Goal: Answer question/provide support: Share knowledge or assist other users

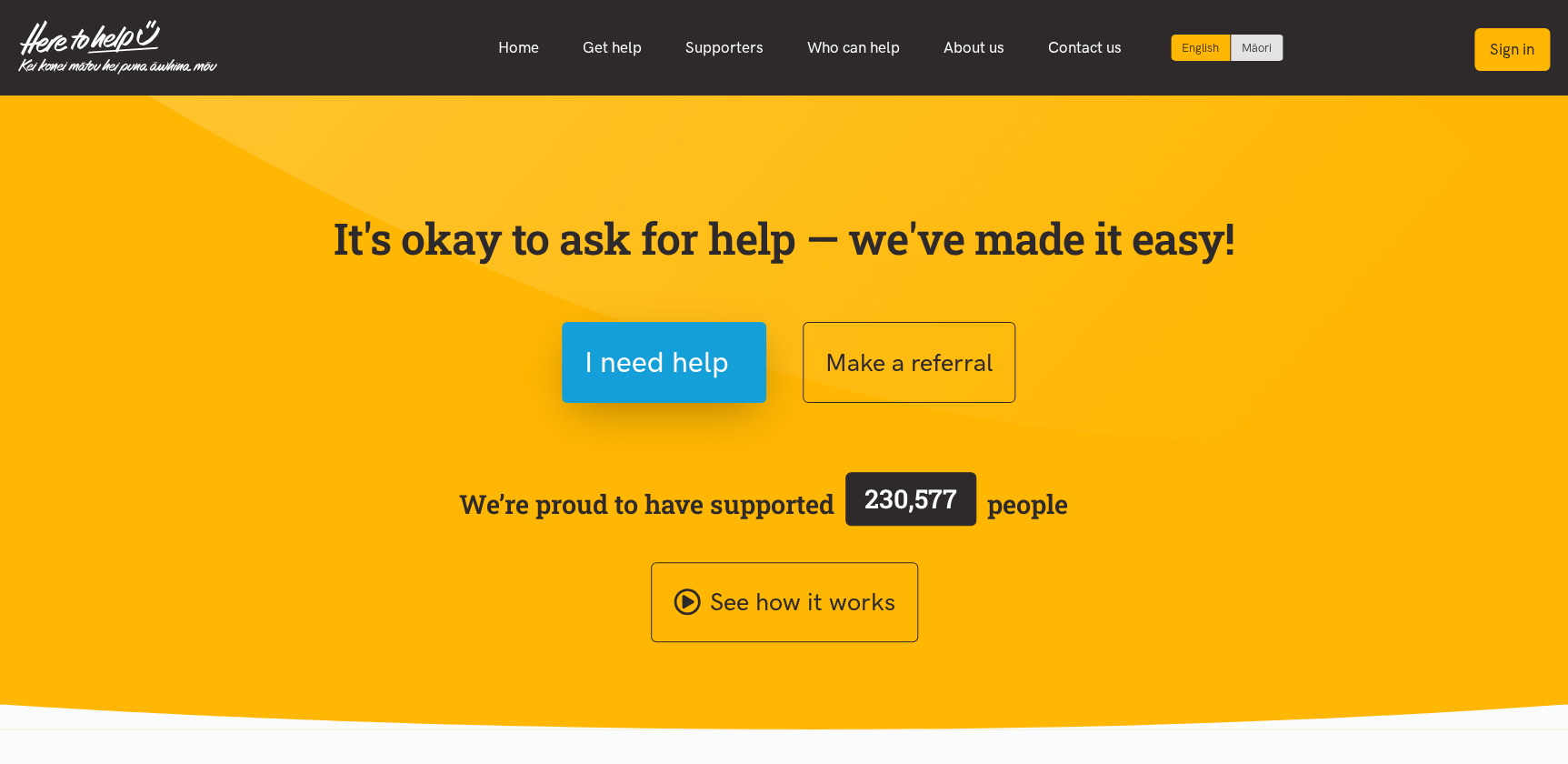
click at [1517, 47] on button "Sign in" at bounding box center [1511, 49] width 75 height 43
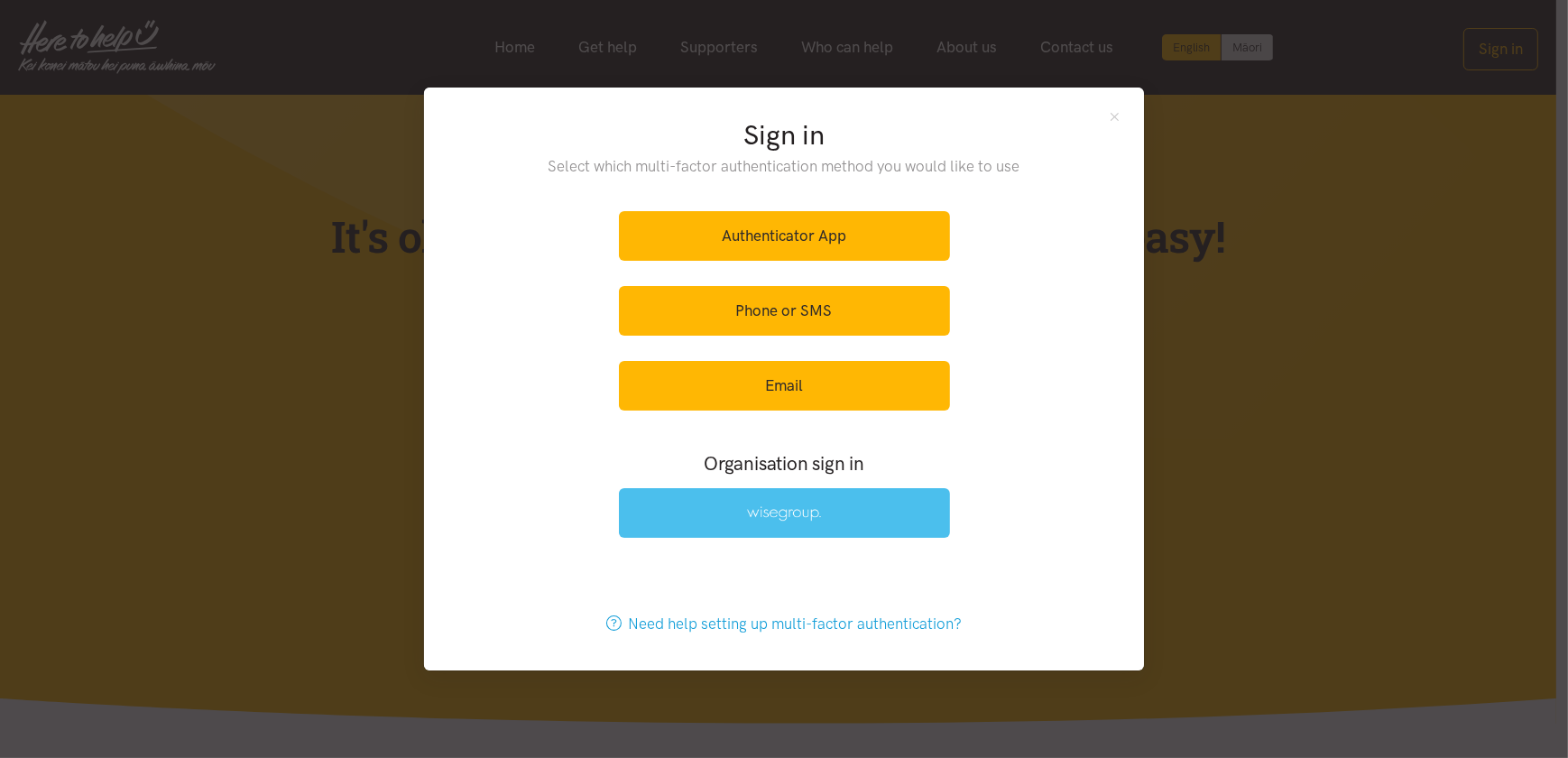
click at [678, 523] on link at bounding box center [784, 513] width 331 height 50
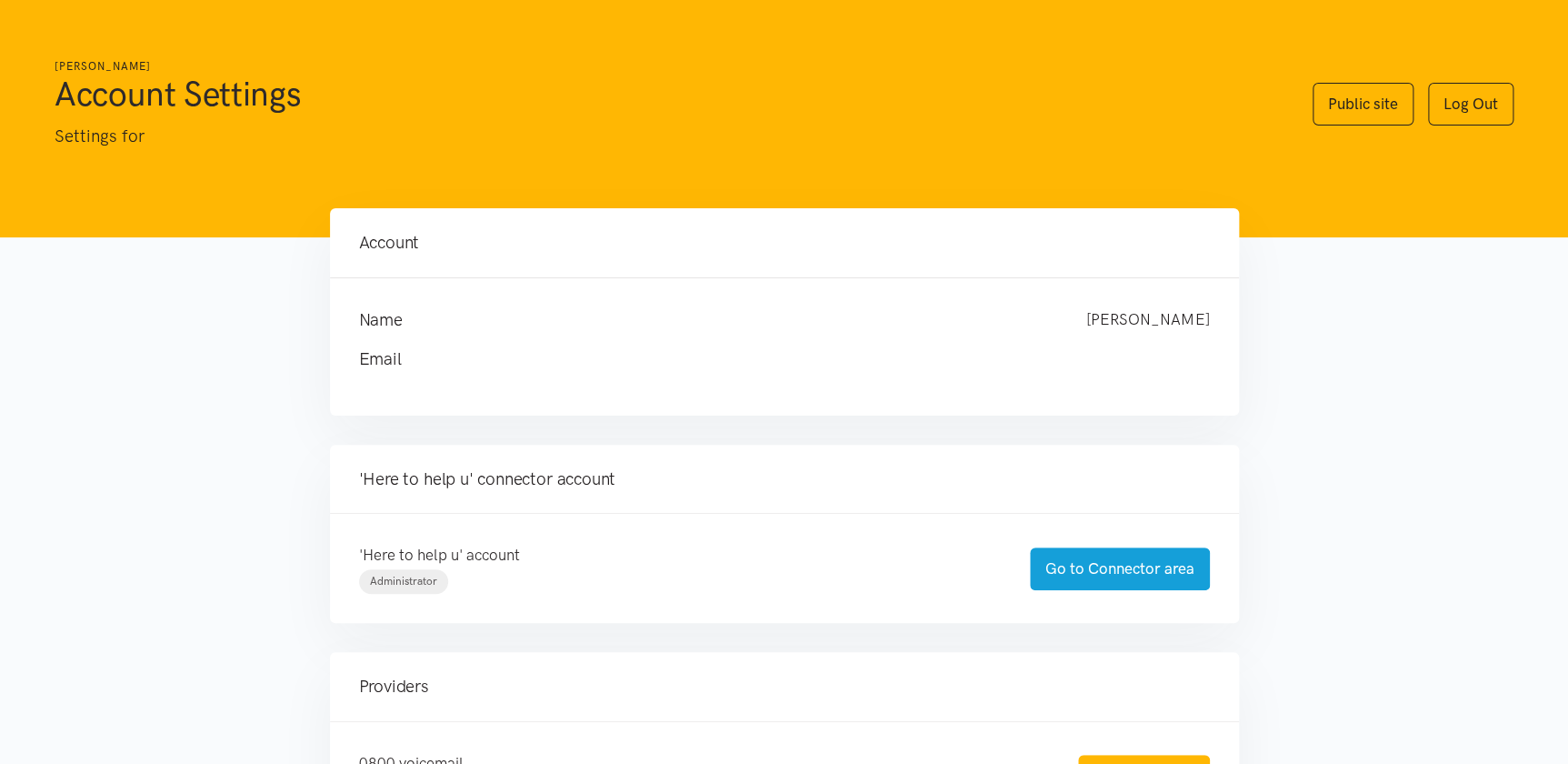
scroll to position [89, 0]
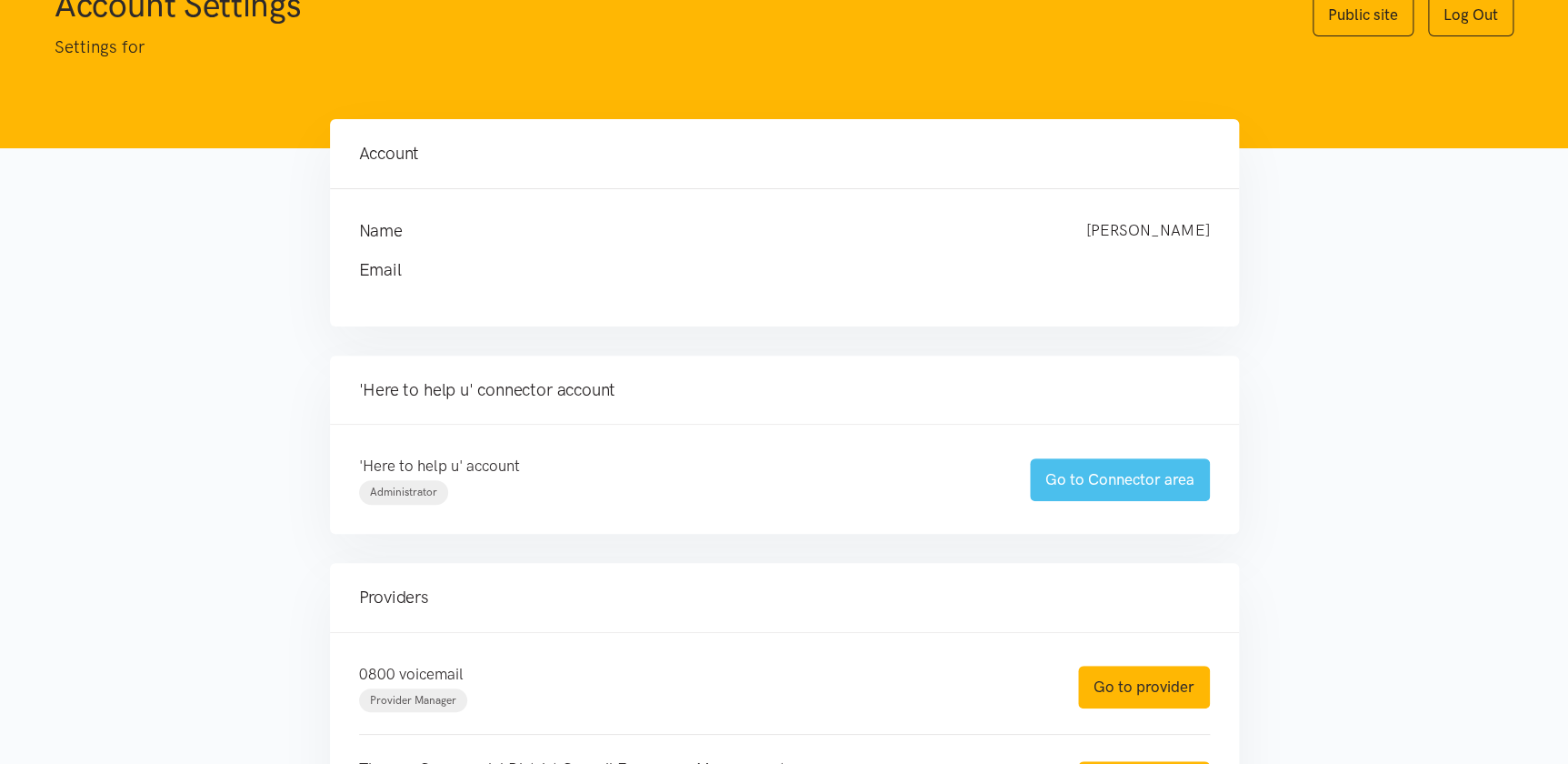
click at [1097, 481] on link "Go to Connector area" at bounding box center [1120, 480] width 180 height 43
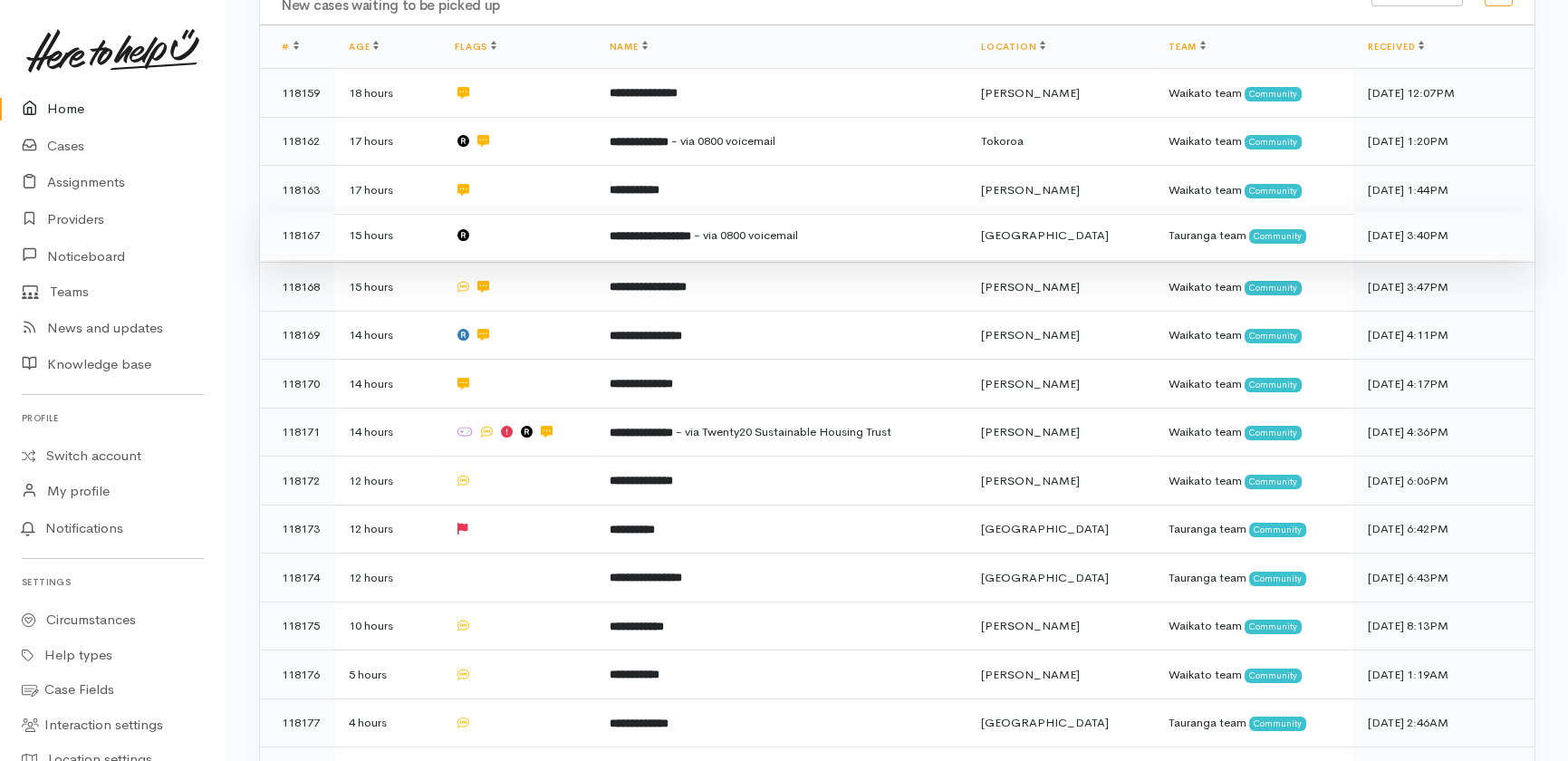
scroll to position [393, 0]
click at [553, 210] on td at bounding box center [517, 234] width 154 height 49
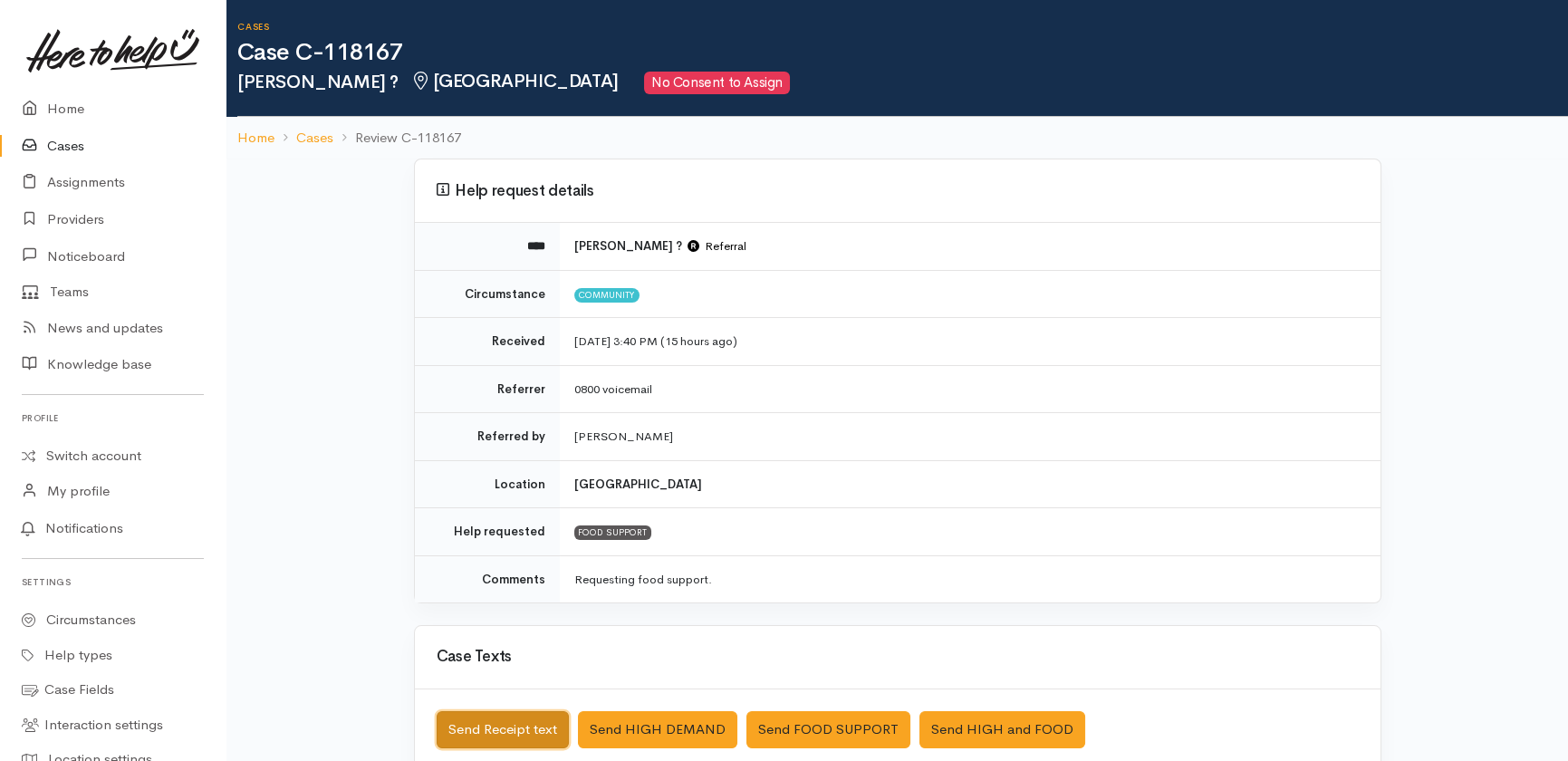
click at [499, 729] on button "Send Receipt text" at bounding box center [503, 730] width 132 height 37
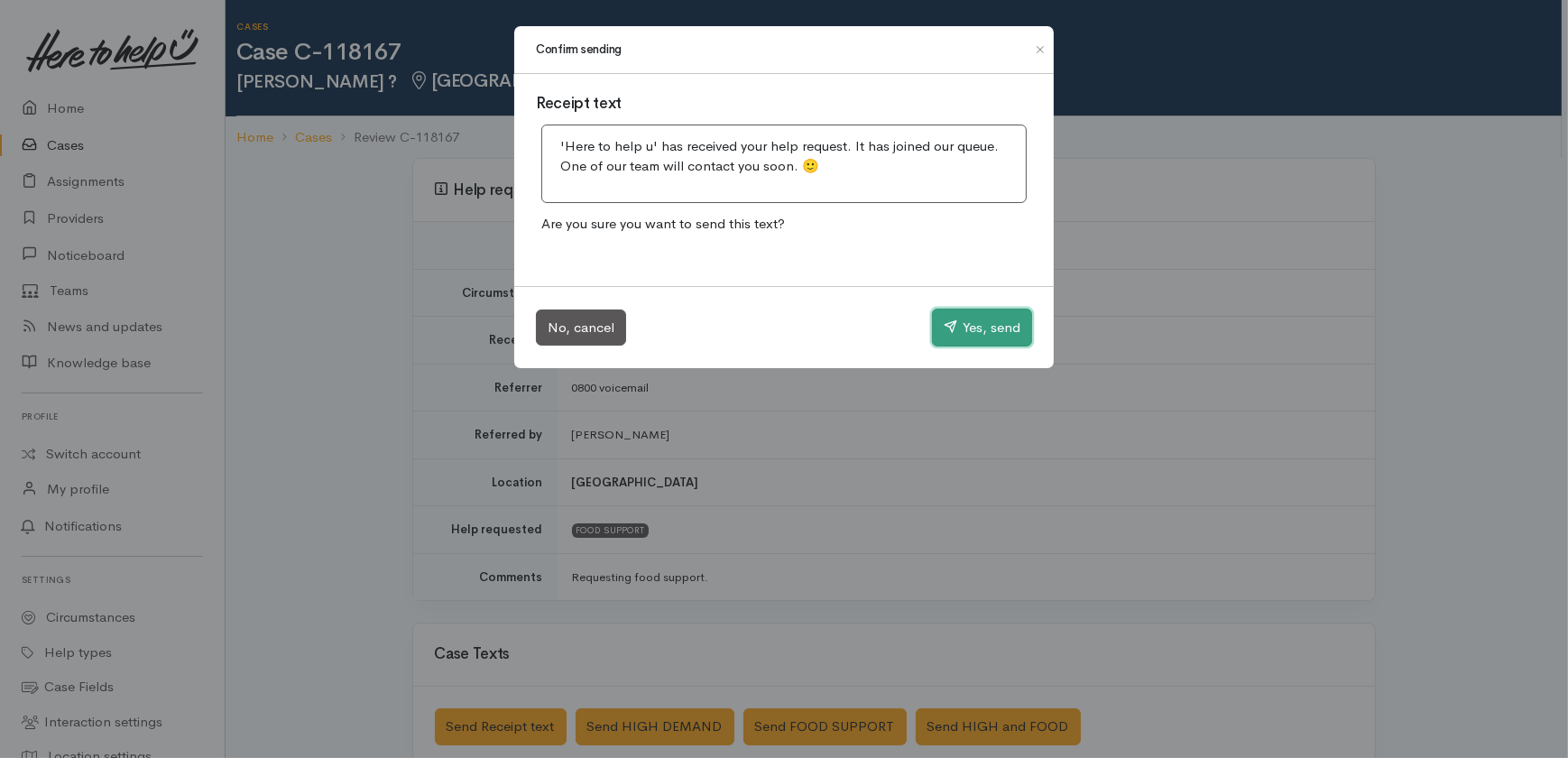
click at [957, 339] on button "Yes, send" at bounding box center [982, 327] width 100 height 38
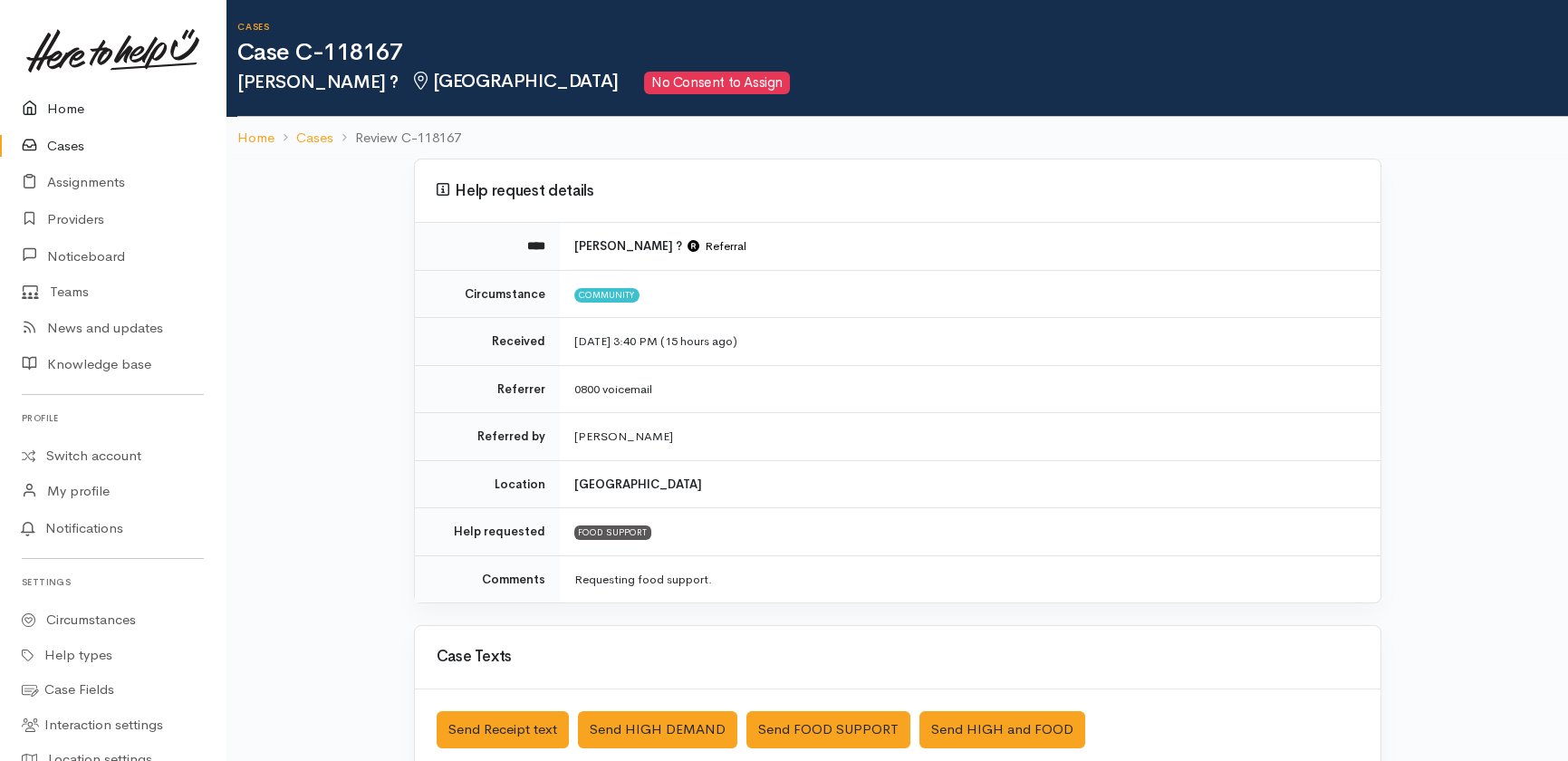
click at [74, 108] on link "Home" at bounding box center [113, 109] width 226 height 37
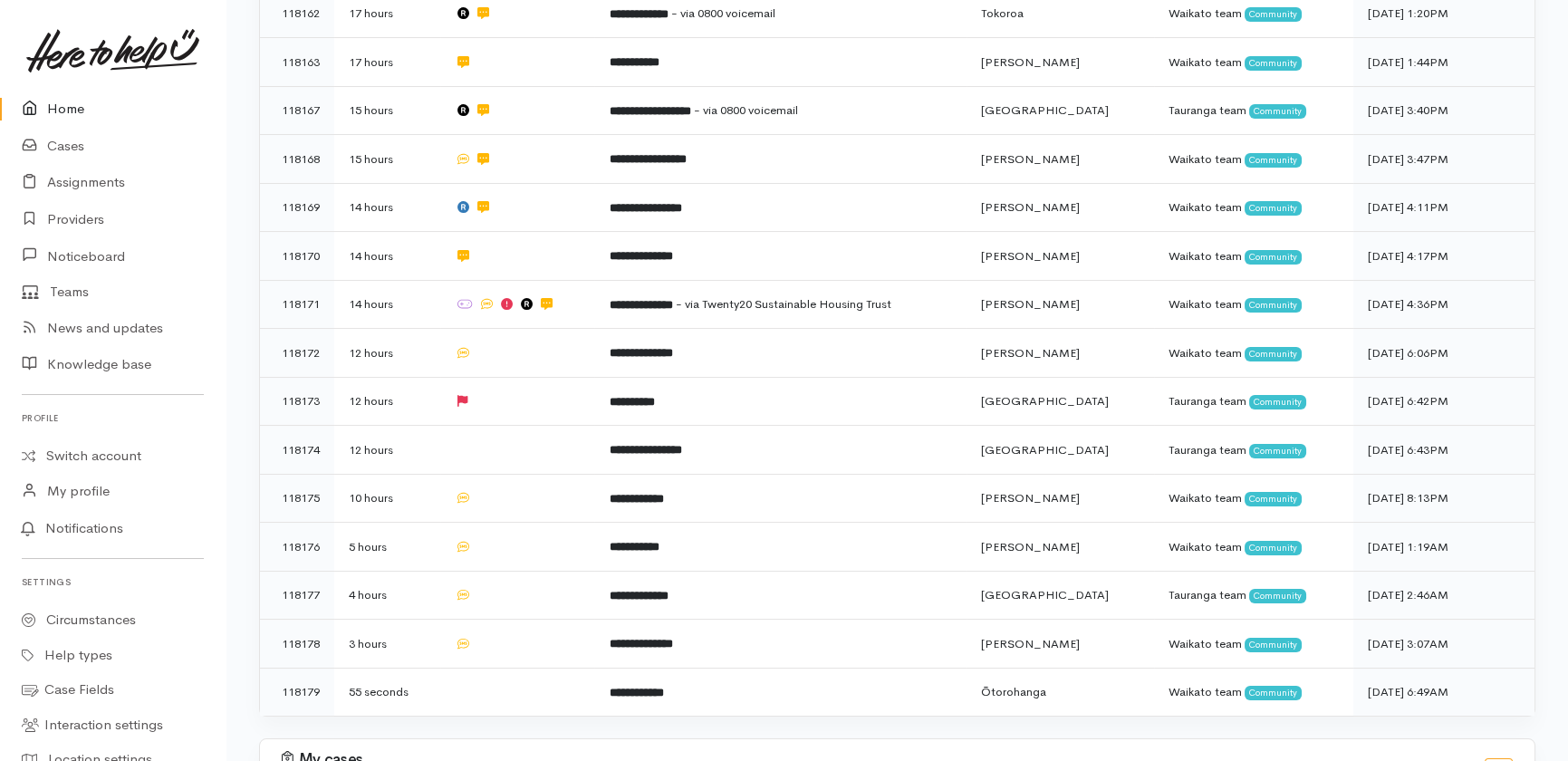
scroll to position [521, 0]
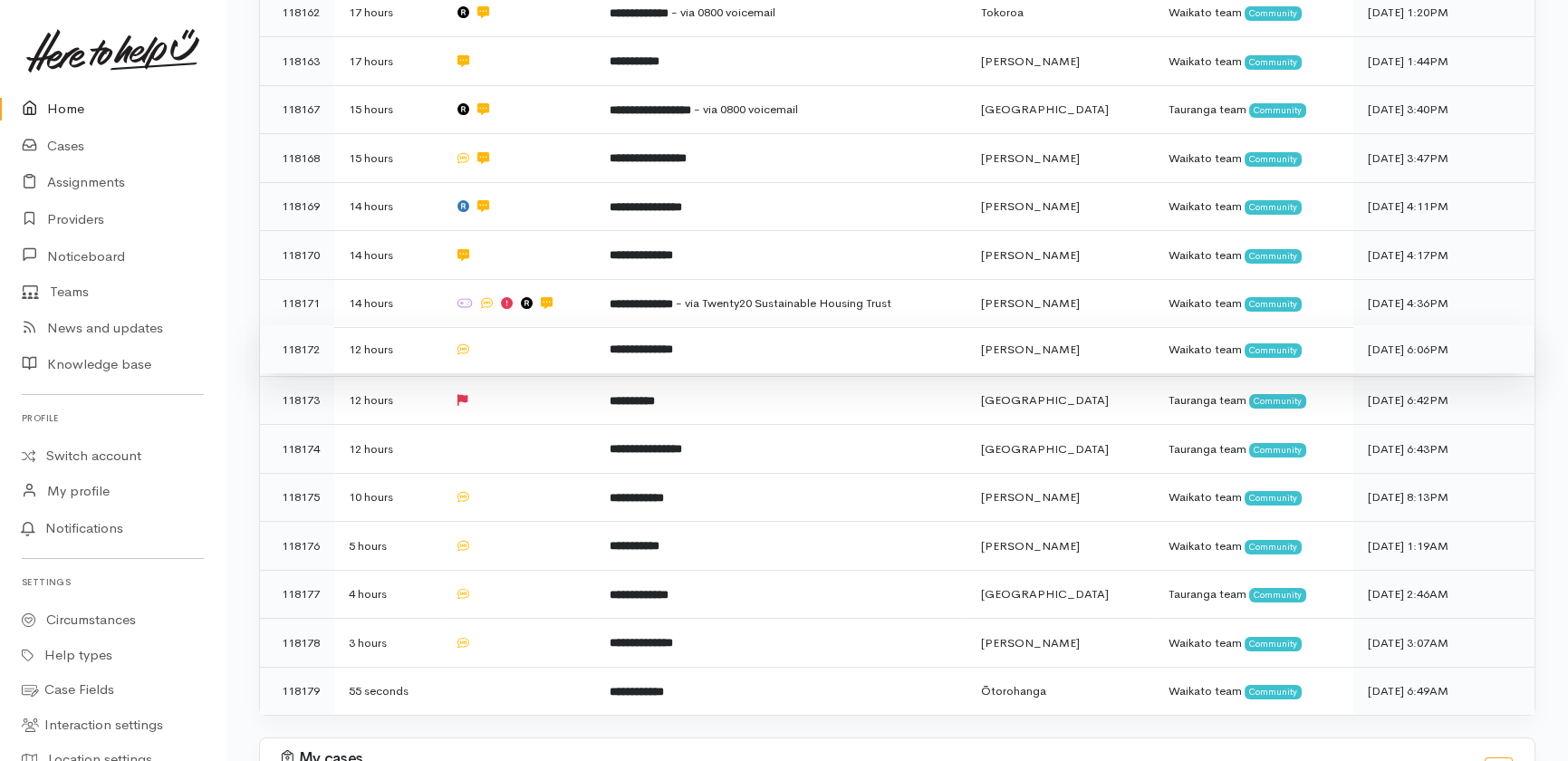
click at [543, 325] on td at bounding box center [517, 349] width 154 height 49
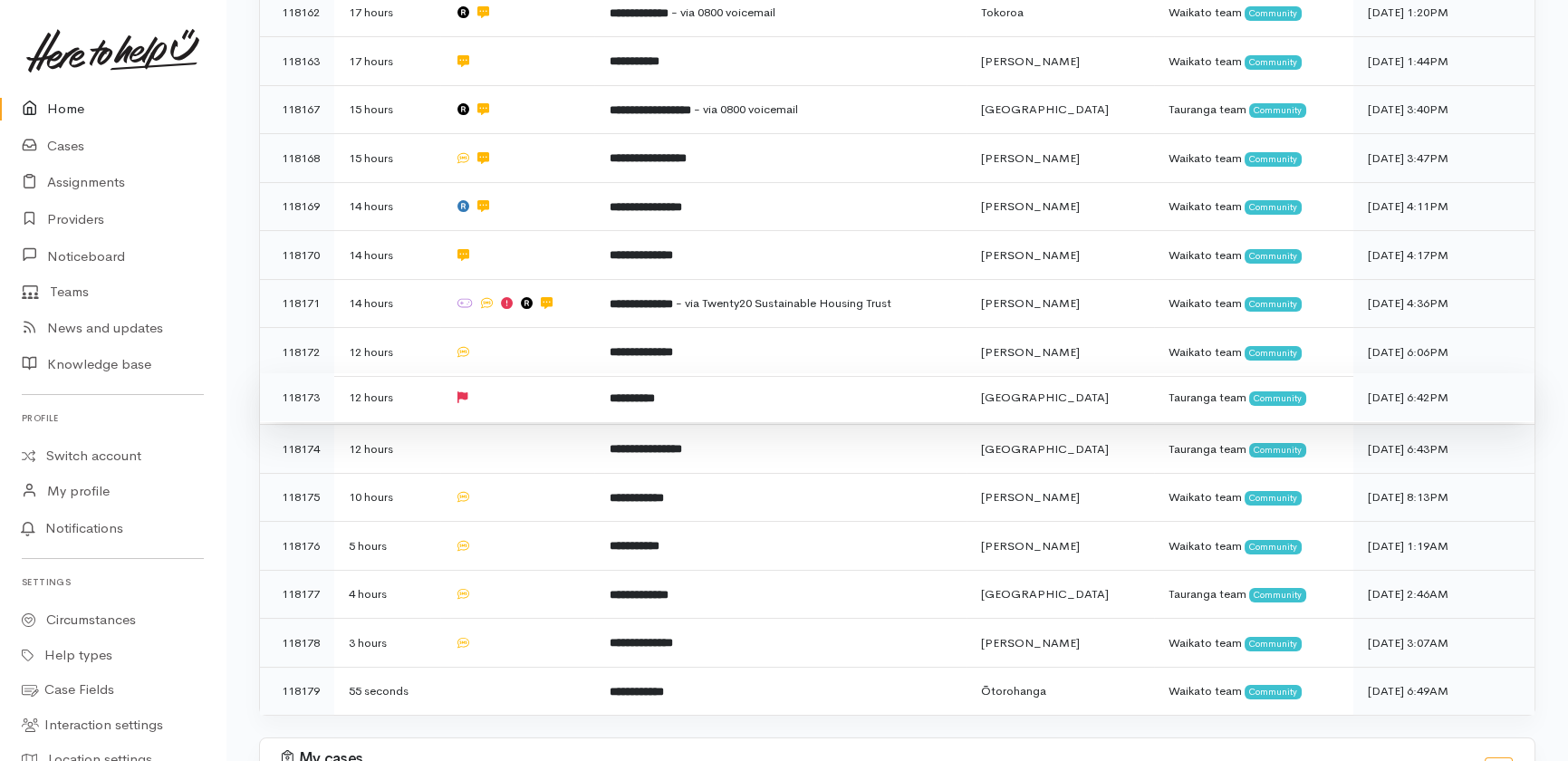
click at [546, 373] on td at bounding box center [517, 397] width 154 height 49
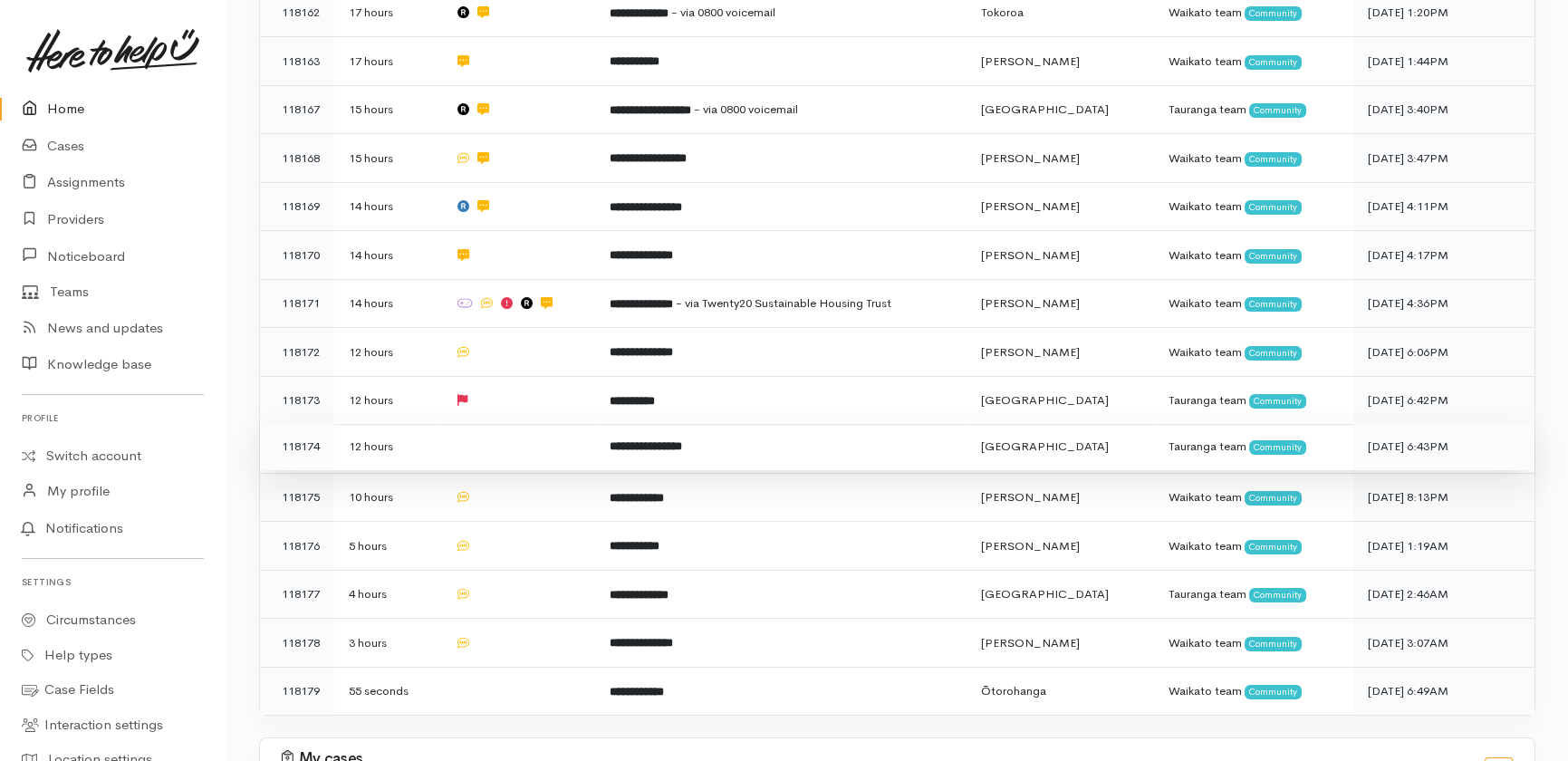
click at [534, 422] on td at bounding box center [517, 446] width 154 height 49
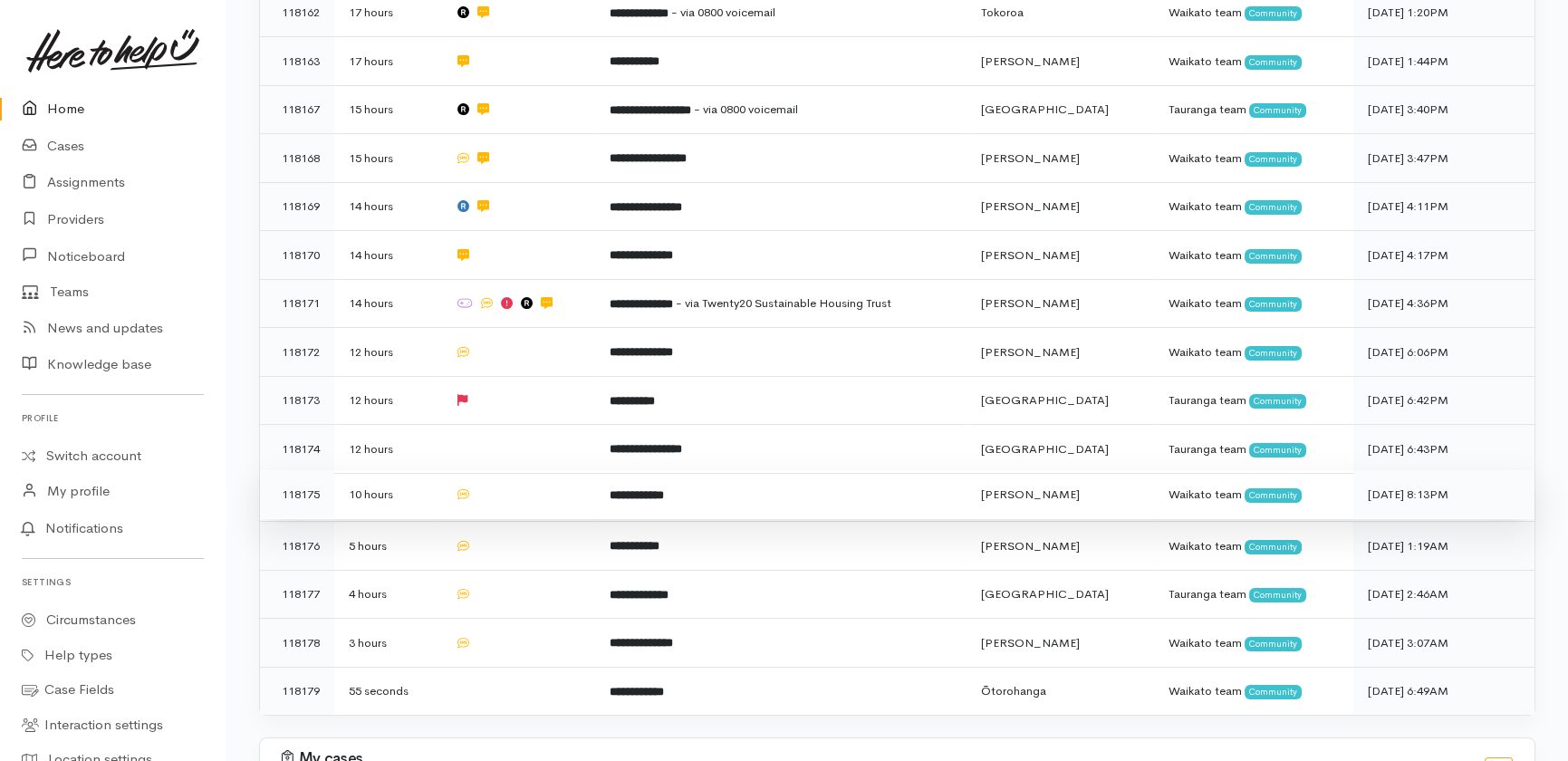
click at [533, 470] on td at bounding box center [517, 494] width 154 height 49
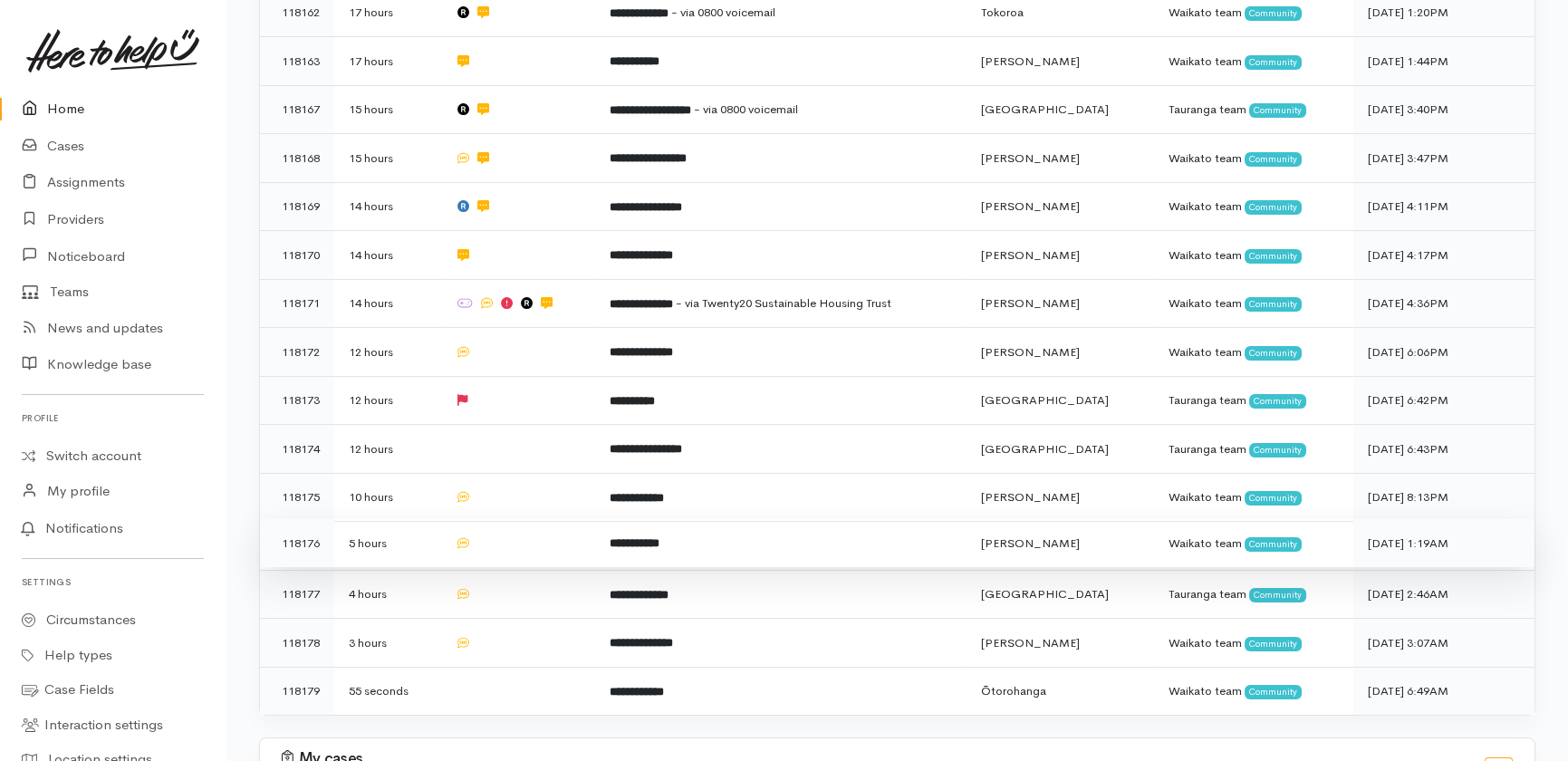
click at [529, 519] on td at bounding box center [517, 543] width 154 height 49
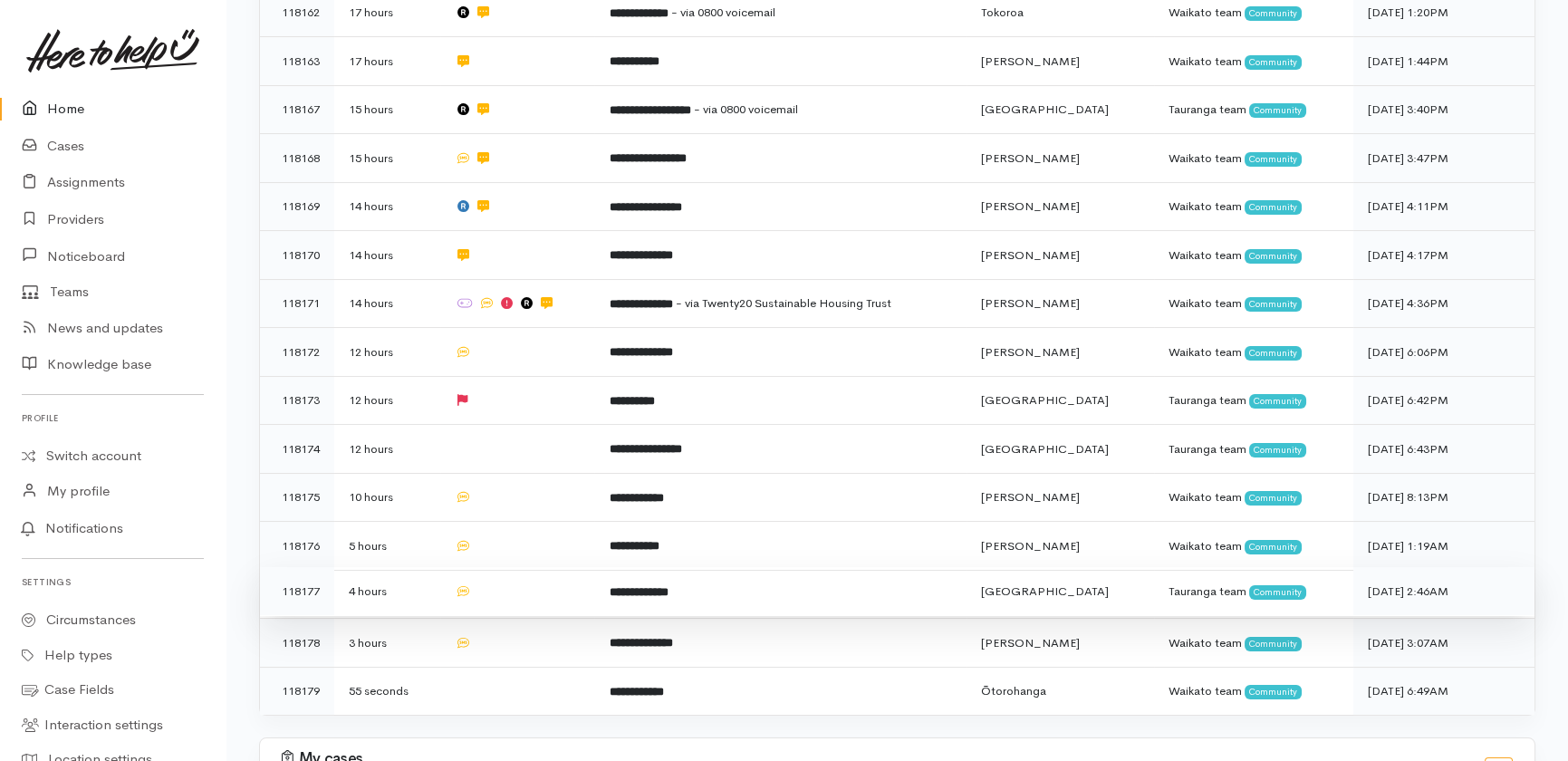
click at [527, 568] on td at bounding box center [517, 592] width 154 height 49
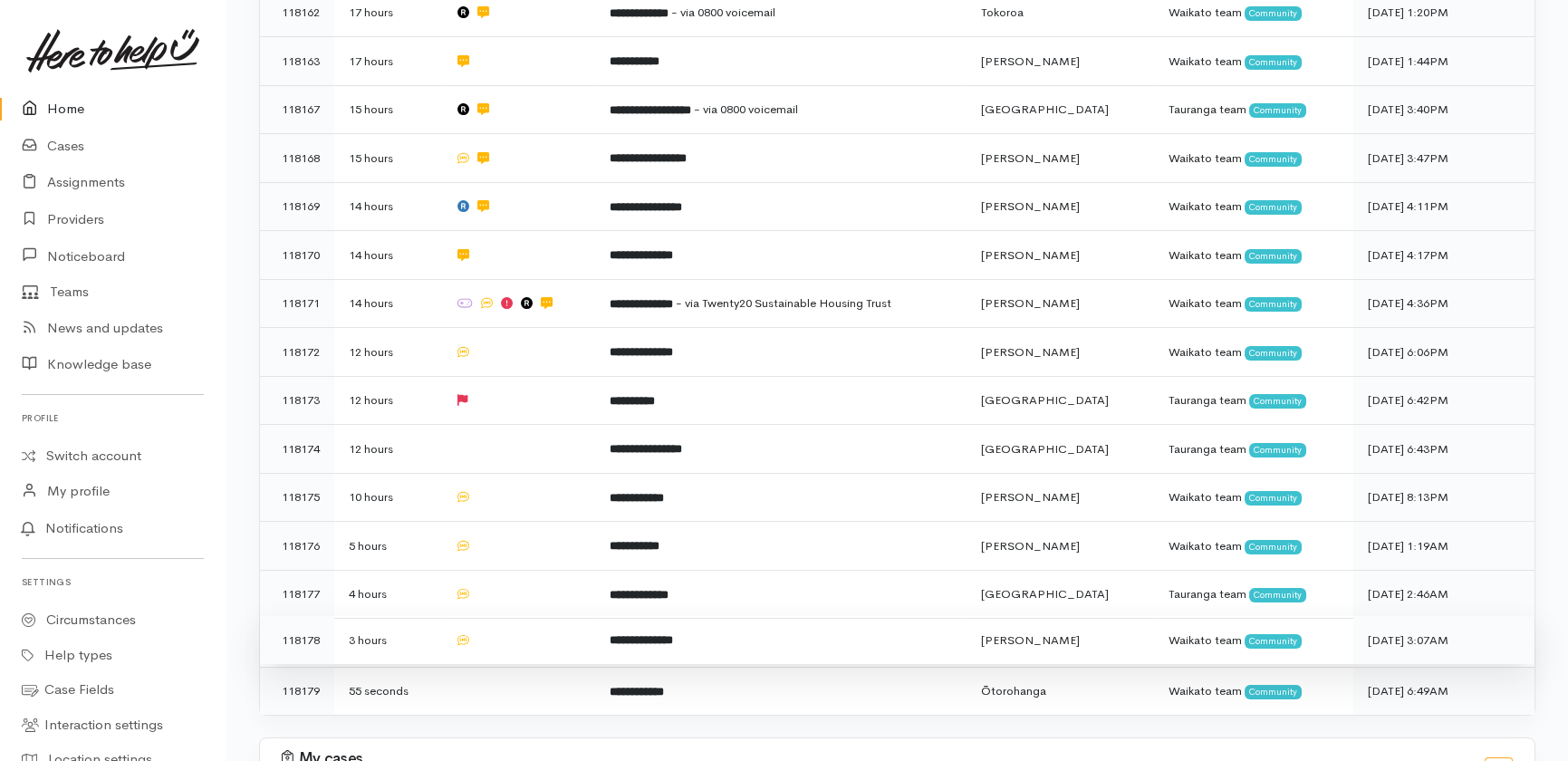
click at [523, 616] on td at bounding box center [517, 640] width 154 height 49
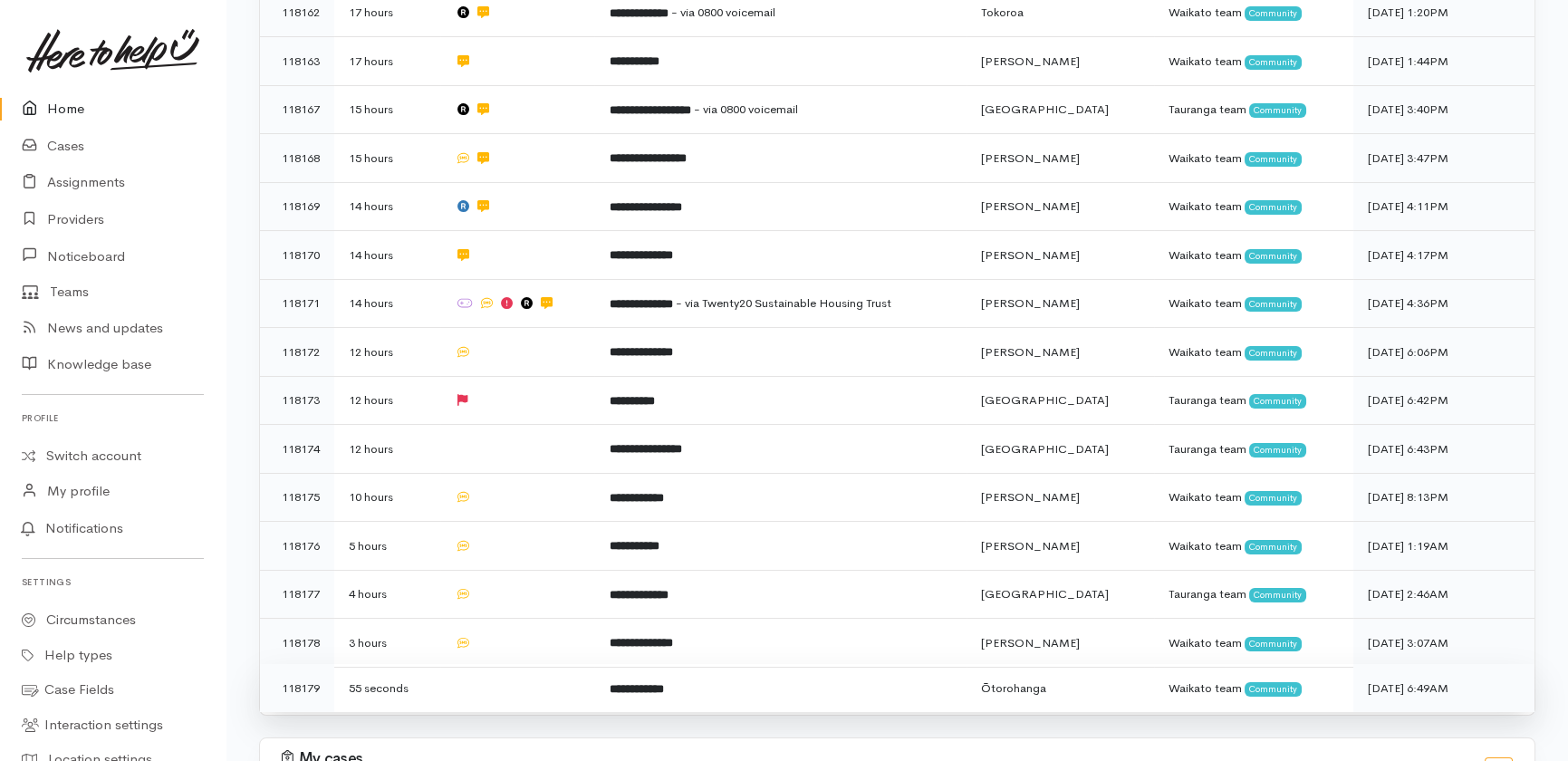
click at [518, 664] on td at bounding box center [517, 688] width 154 height 48
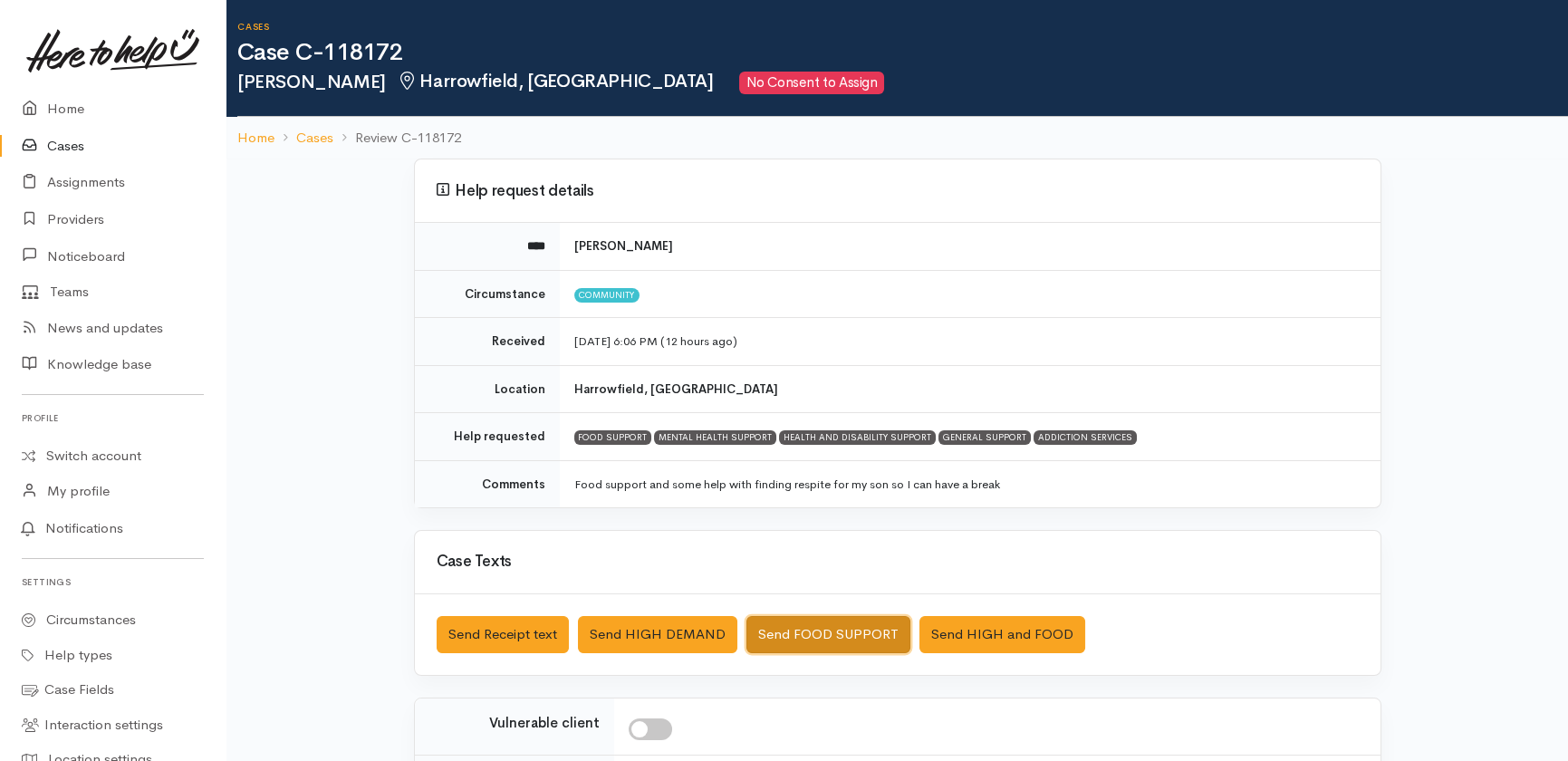
click at [830, 630] on button "Send FOOD SUPPORT" at bounding box center [828, 634] width 164 height 37
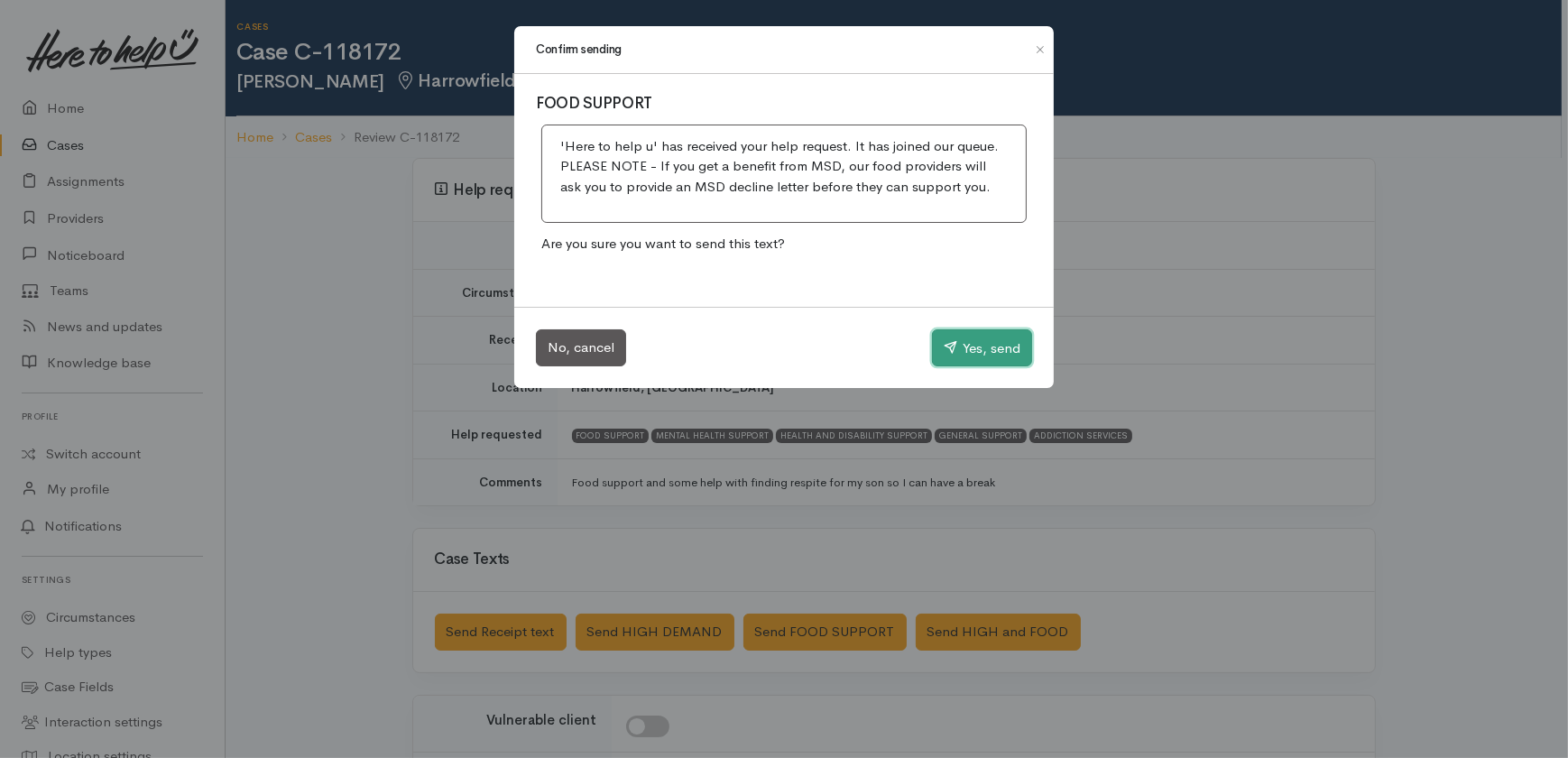
click at [977, 342] on button "Yes, send" at bounding box center [982, 348] width 100 height 38
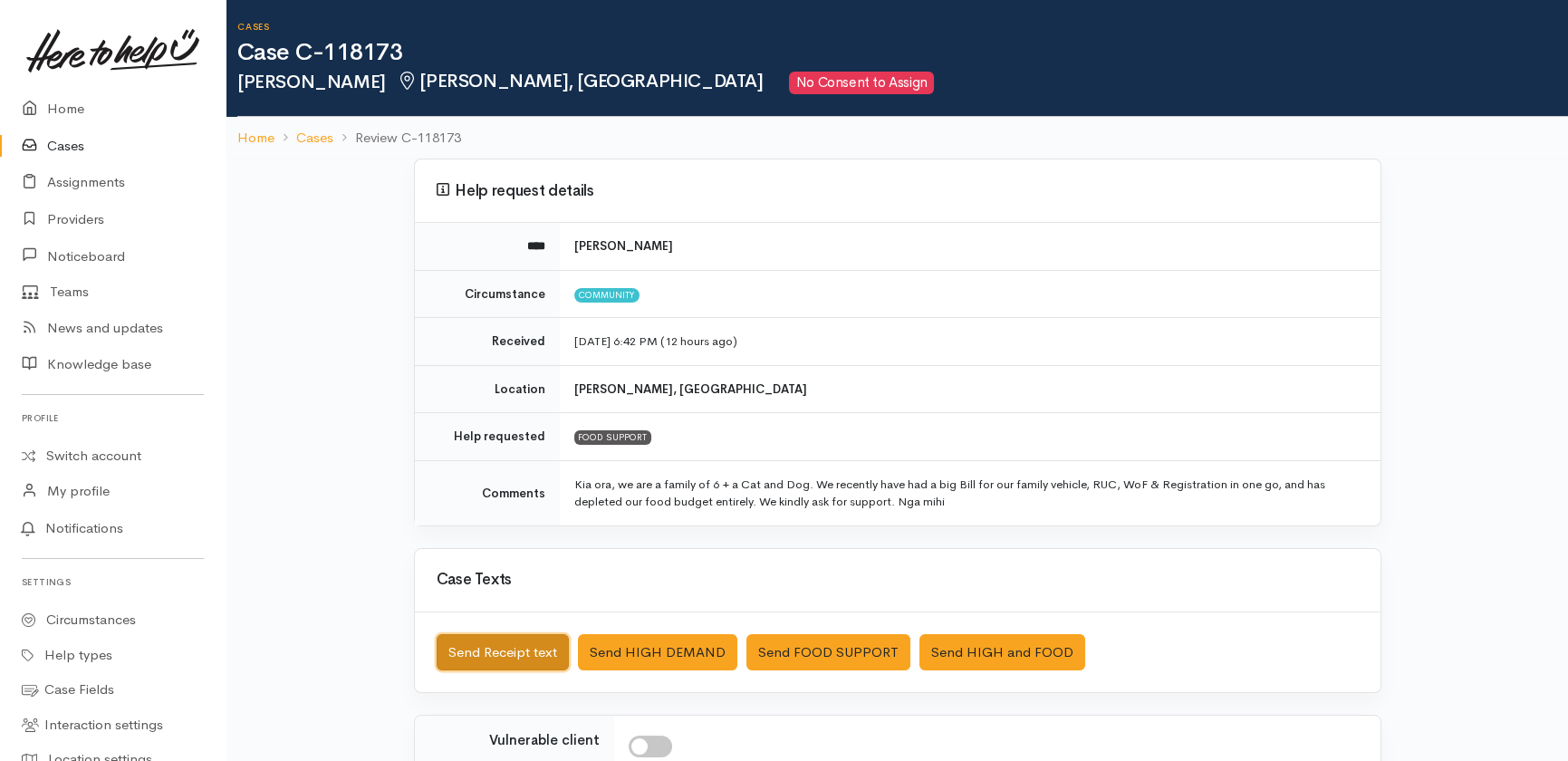
click at [468, 648] on button "Send Receipt text" at bounding box center [503, 653] width 132 height 37
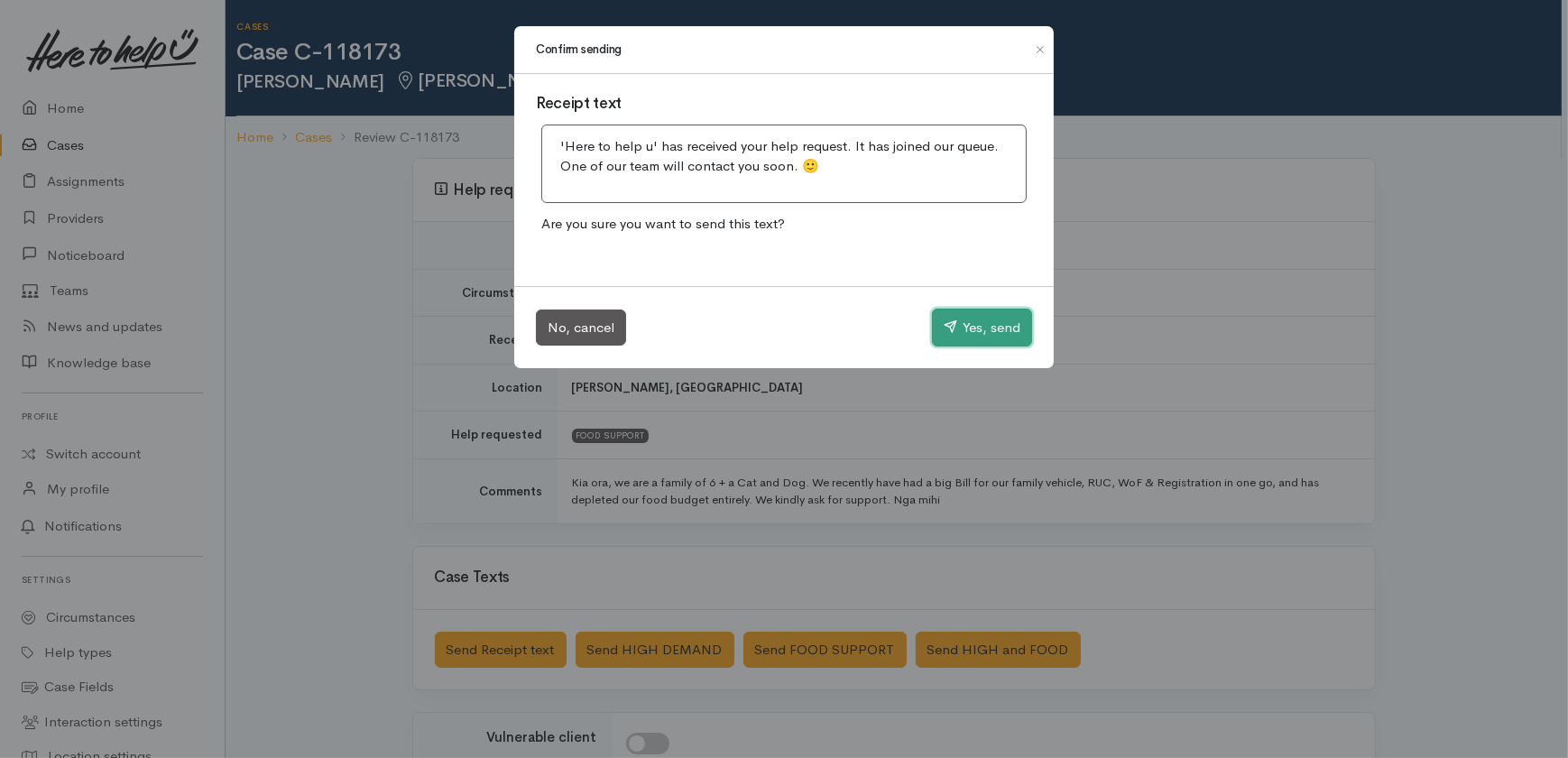
click at [974, 316] on button "Yes, send" at bounding box center [982, 327] width 100 height 38
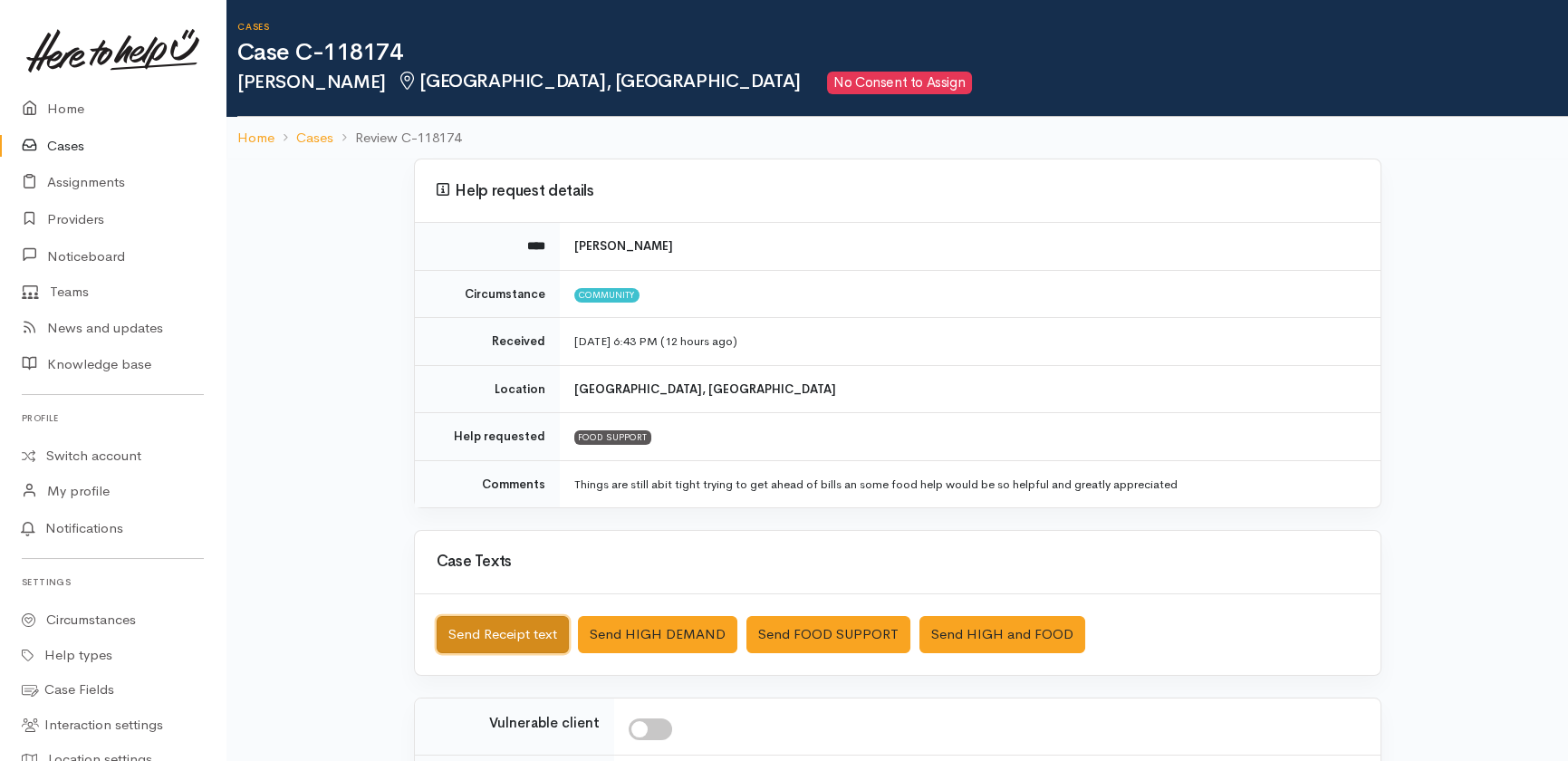
click at [487, 645] on button "Send Receipt text" at bounding box center [503, 634] width 132 height 37
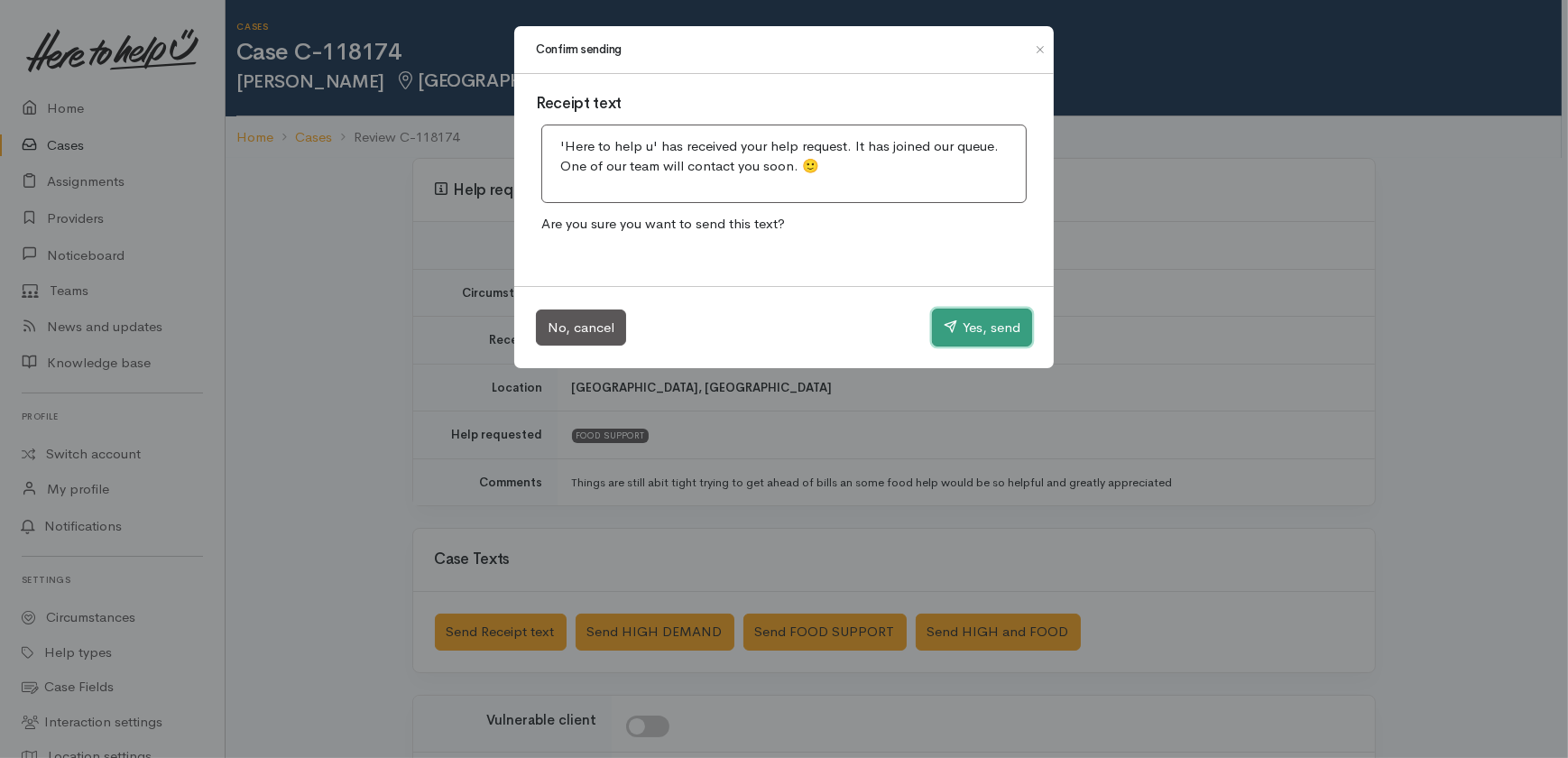
click at [976, 322] on button "Yes, send" at bounding box center [982, 327] width 100 height 38
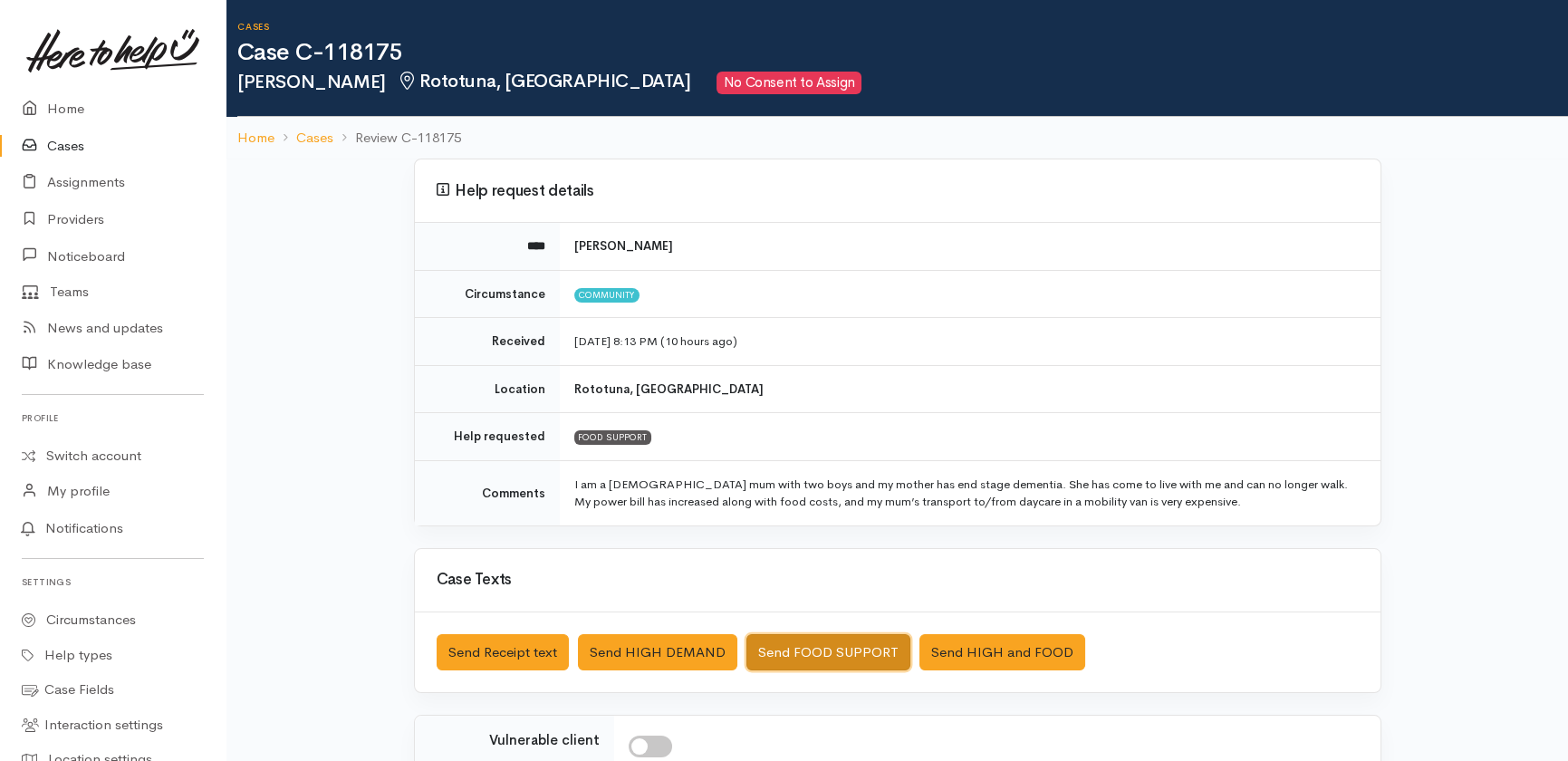
click at [831, 635] on button "Send FOOD SUPPORT" at bounding box center [828, 653] width 164 height 37
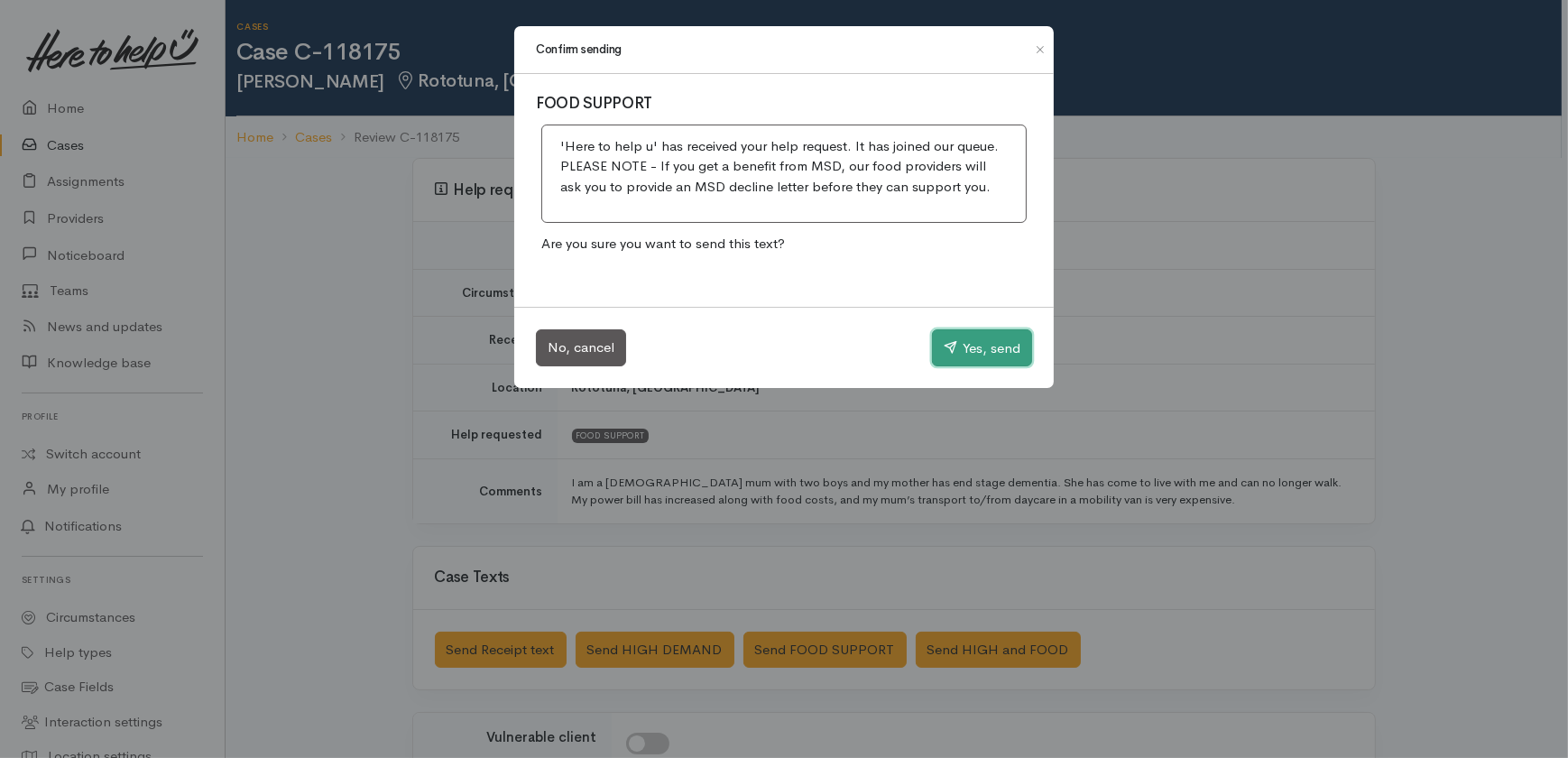
click at [984, 349] on button "Yes, send" at bounding box center [982, 348] width 100 height 38
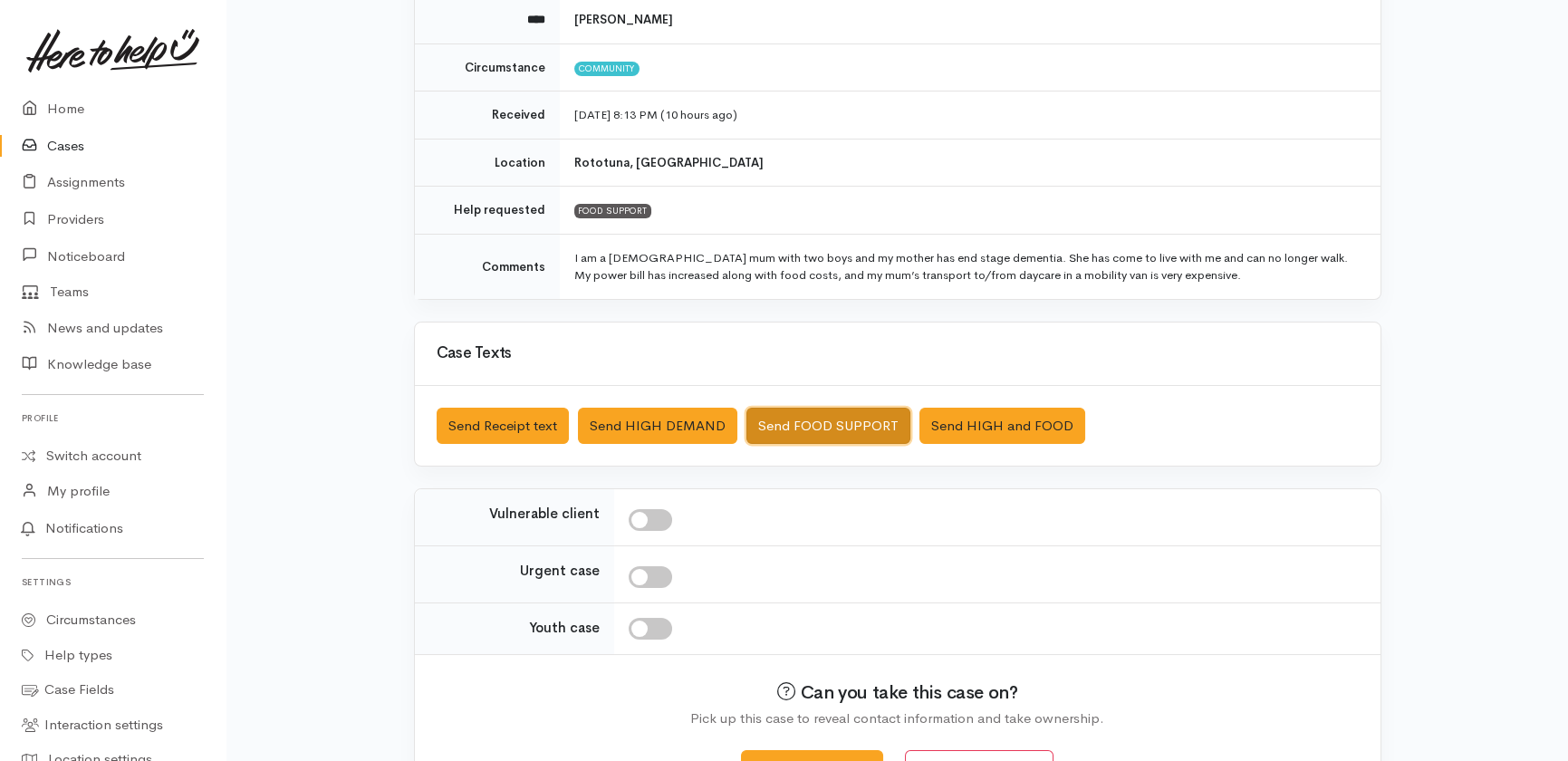
scroll to position [232, 0]
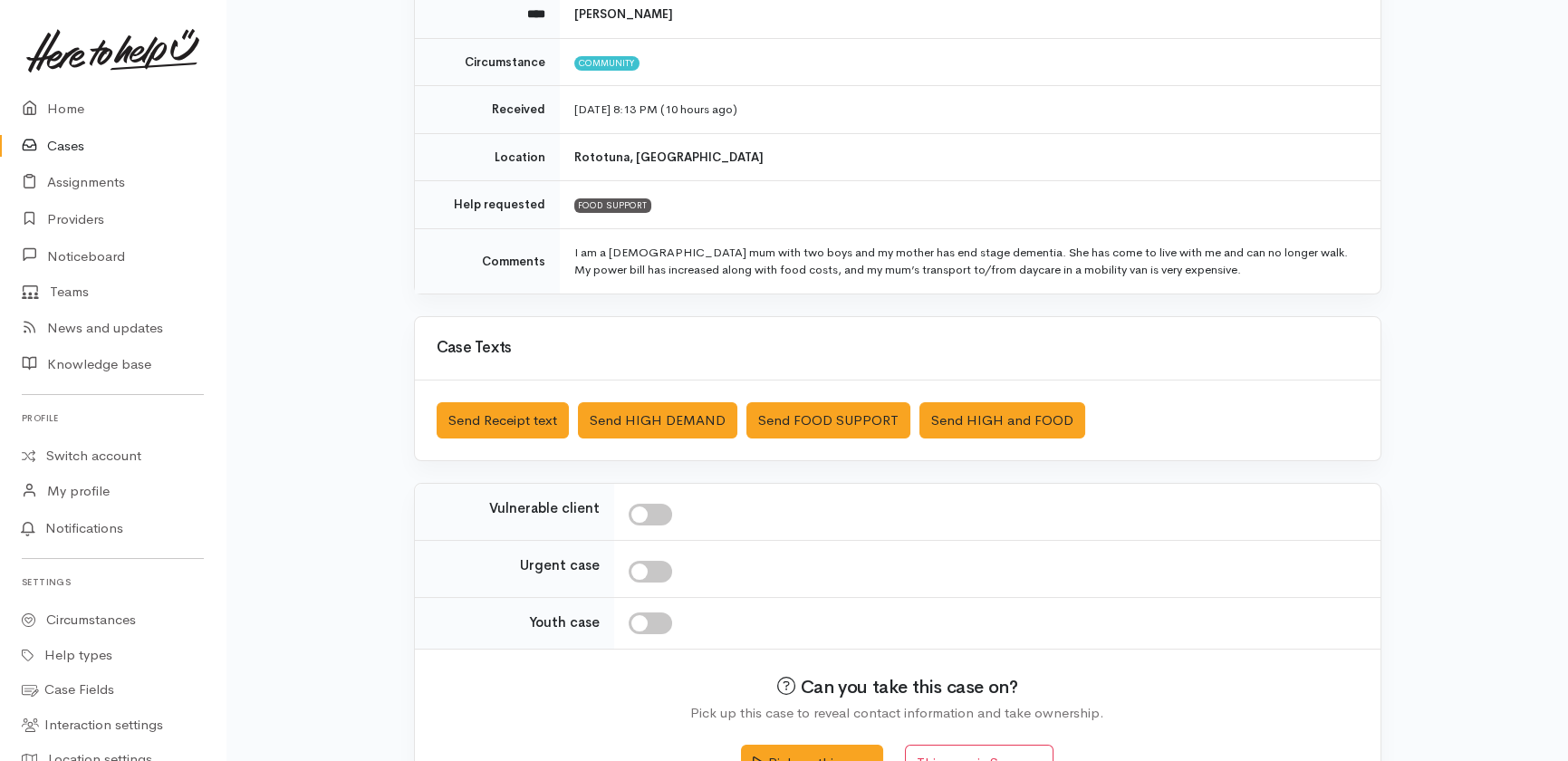
click at [661, 517] on input "checkbox" at bounding box center [650, 514] width 44 height 21
checkbox input "true"
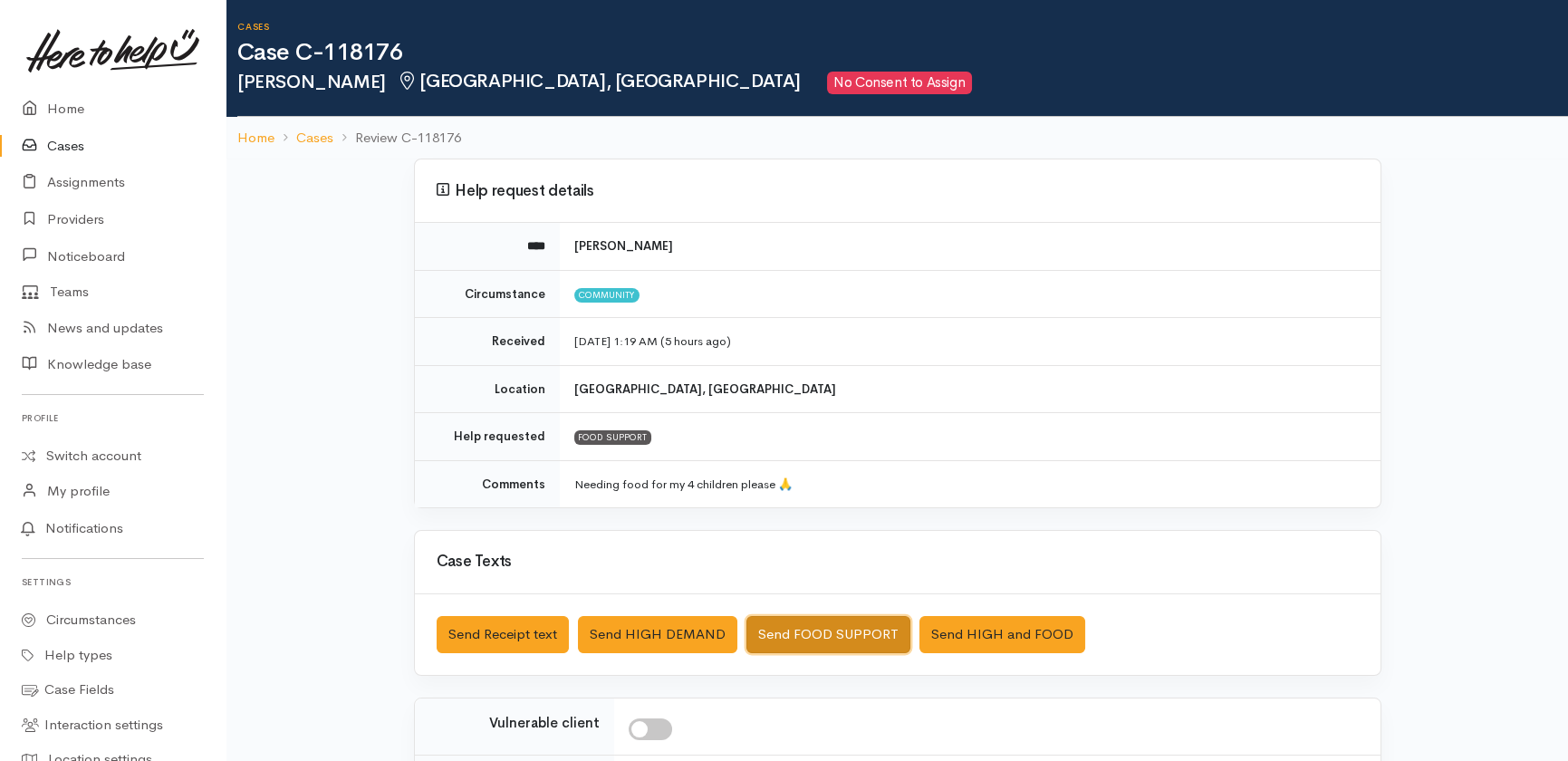
click at [803, 625] on button "Send FOOD SUPPORT" at bounding box center [828, 634] width 164 height 37
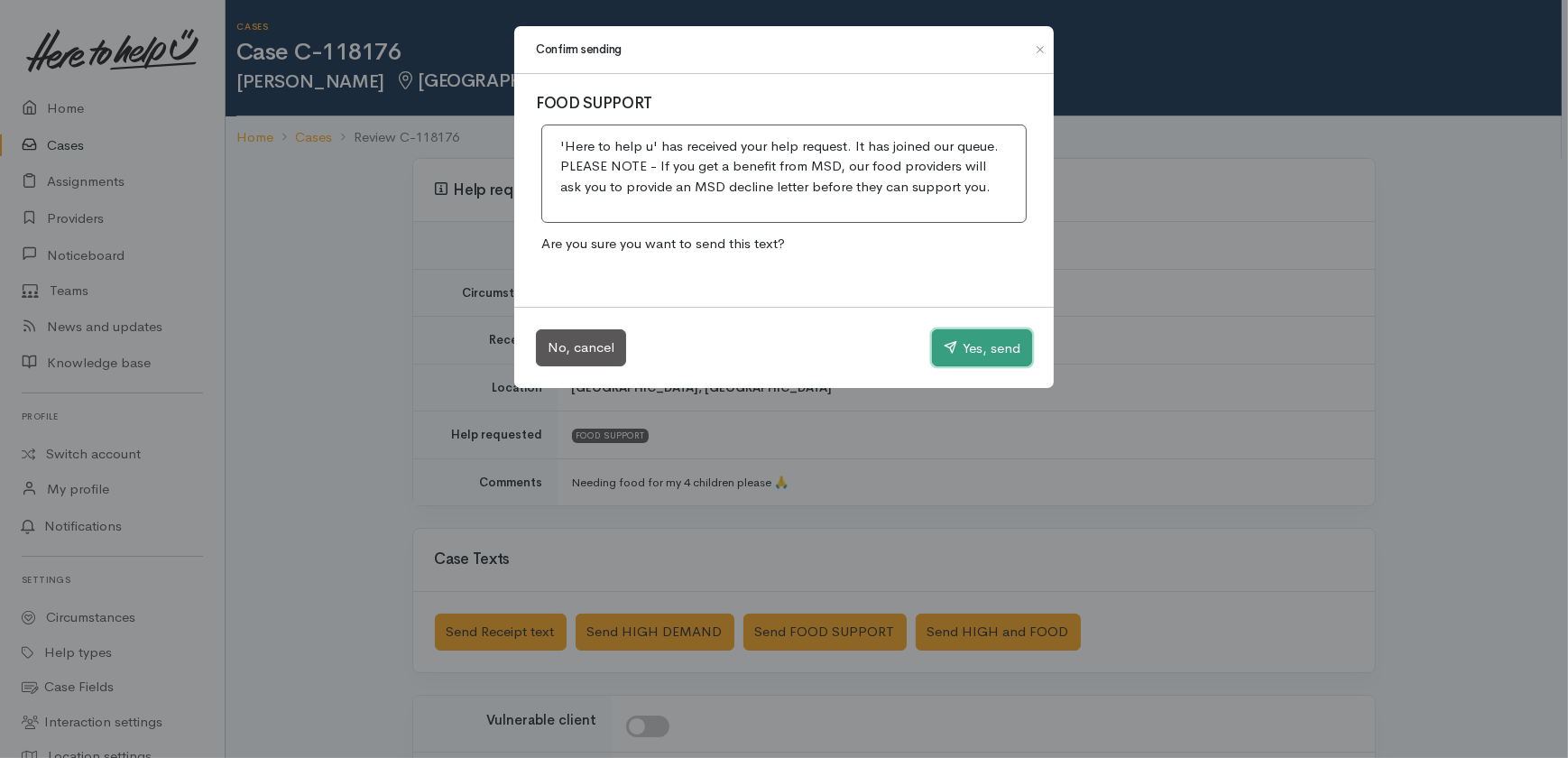
click at [984, 352] on button "Yes, send" at bounding box center [982, 348] width 100 height 38
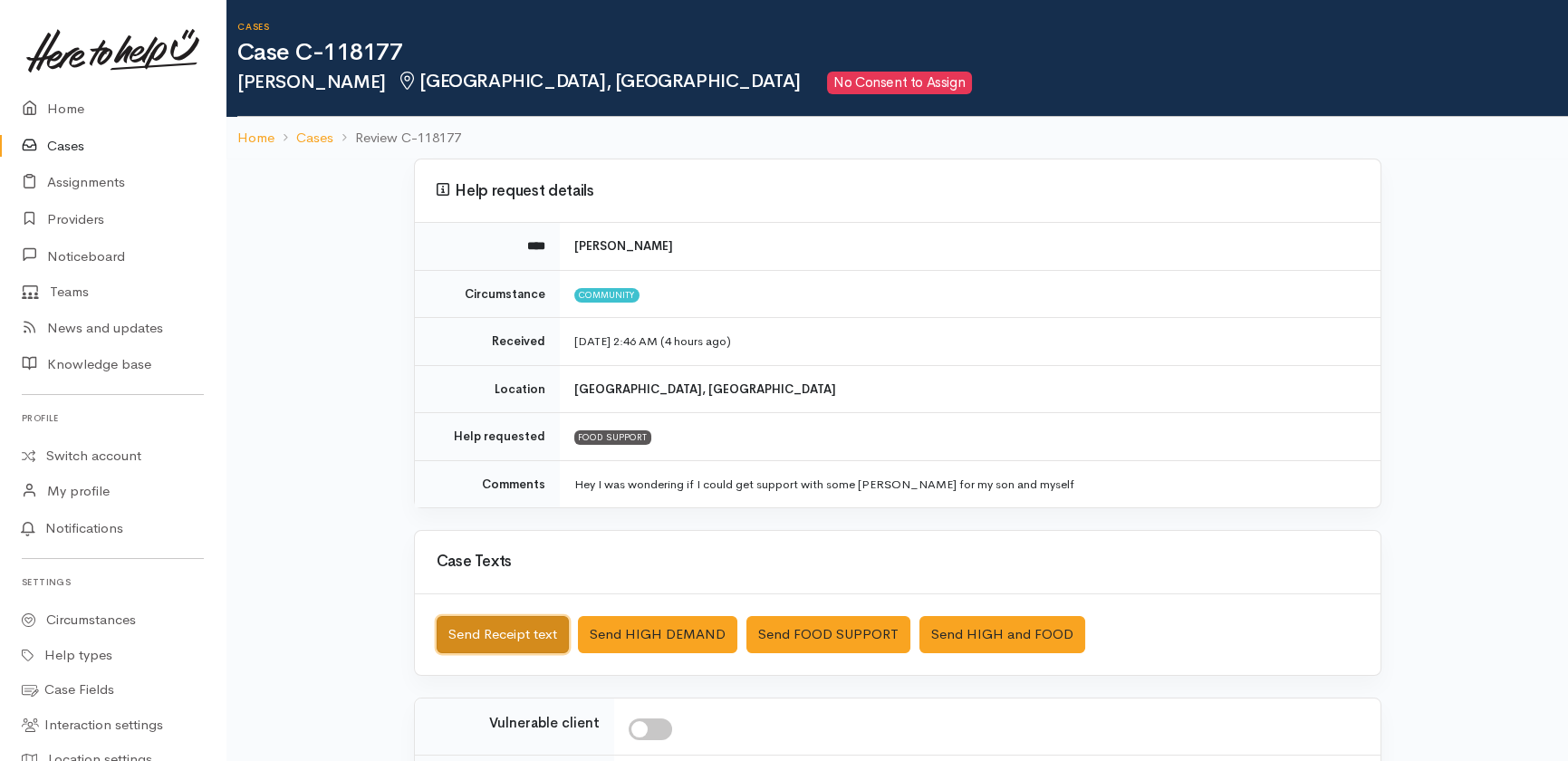
click at [499, 635] on button "Send Receipt text" at bounding box center [503, 634] width 132 height 37
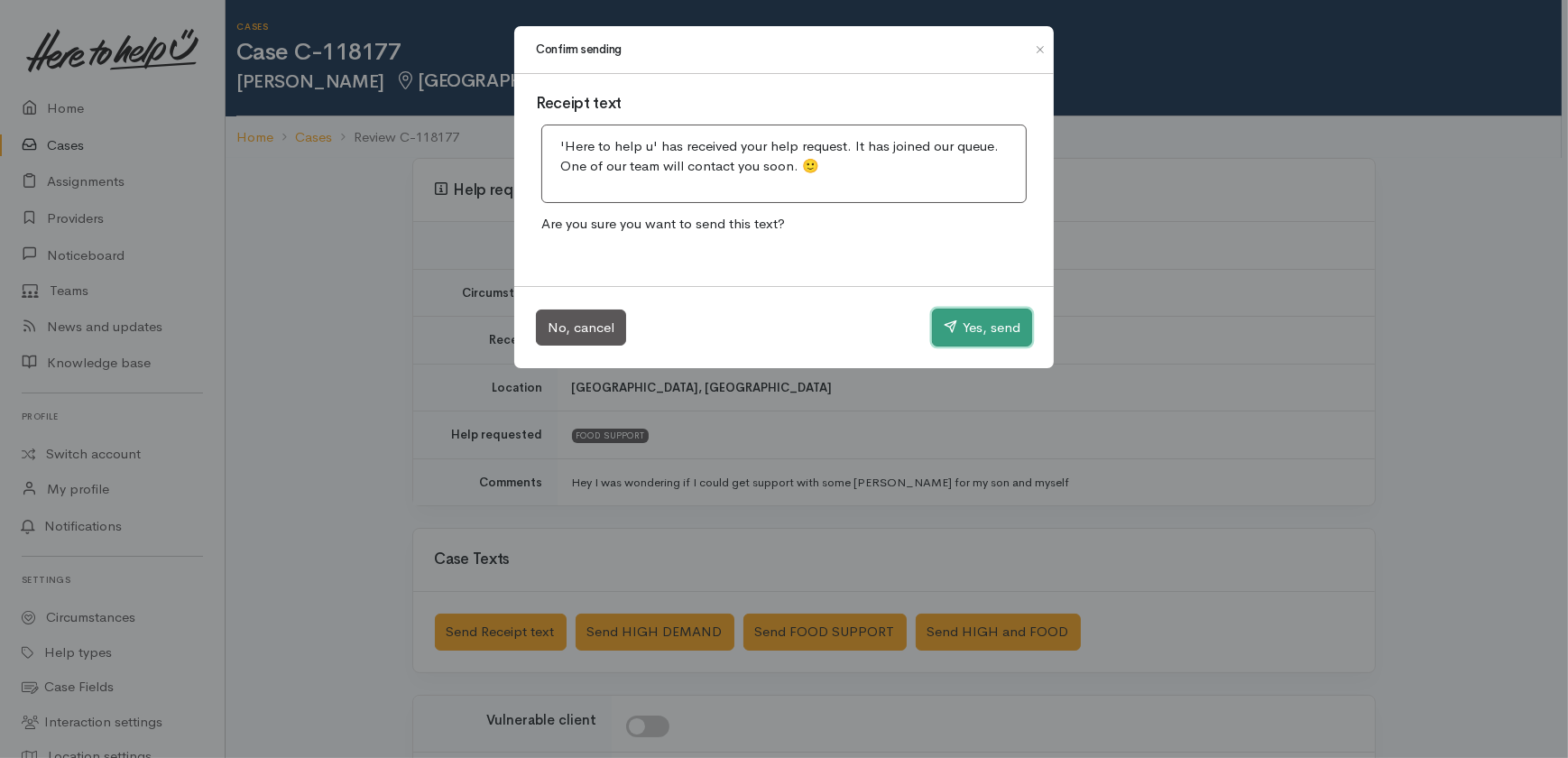
click at [968, 326] on button "Yes, send" at bounding box center [982, 327] width 100 height 38
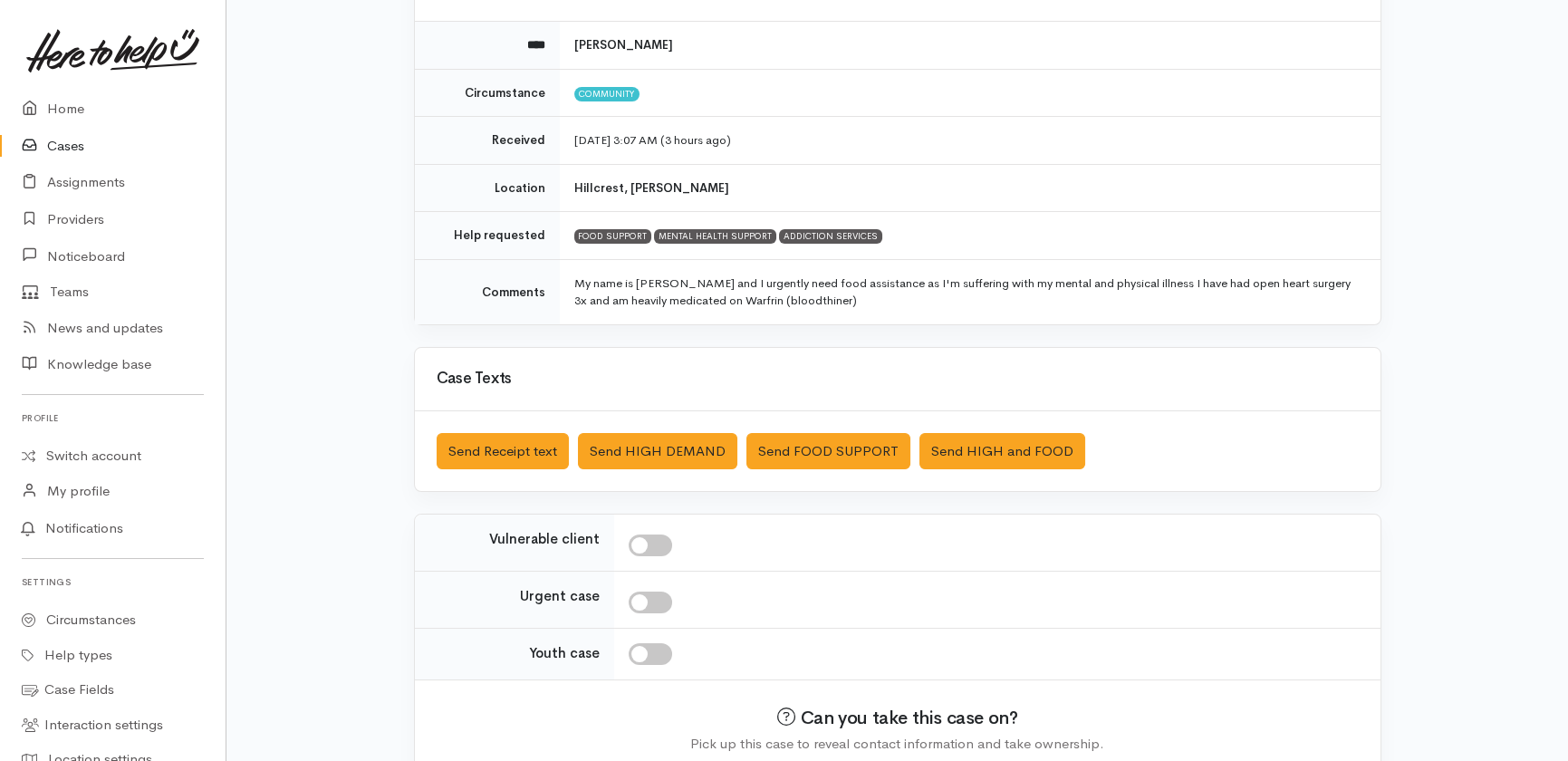
scroll to position [223, 0]
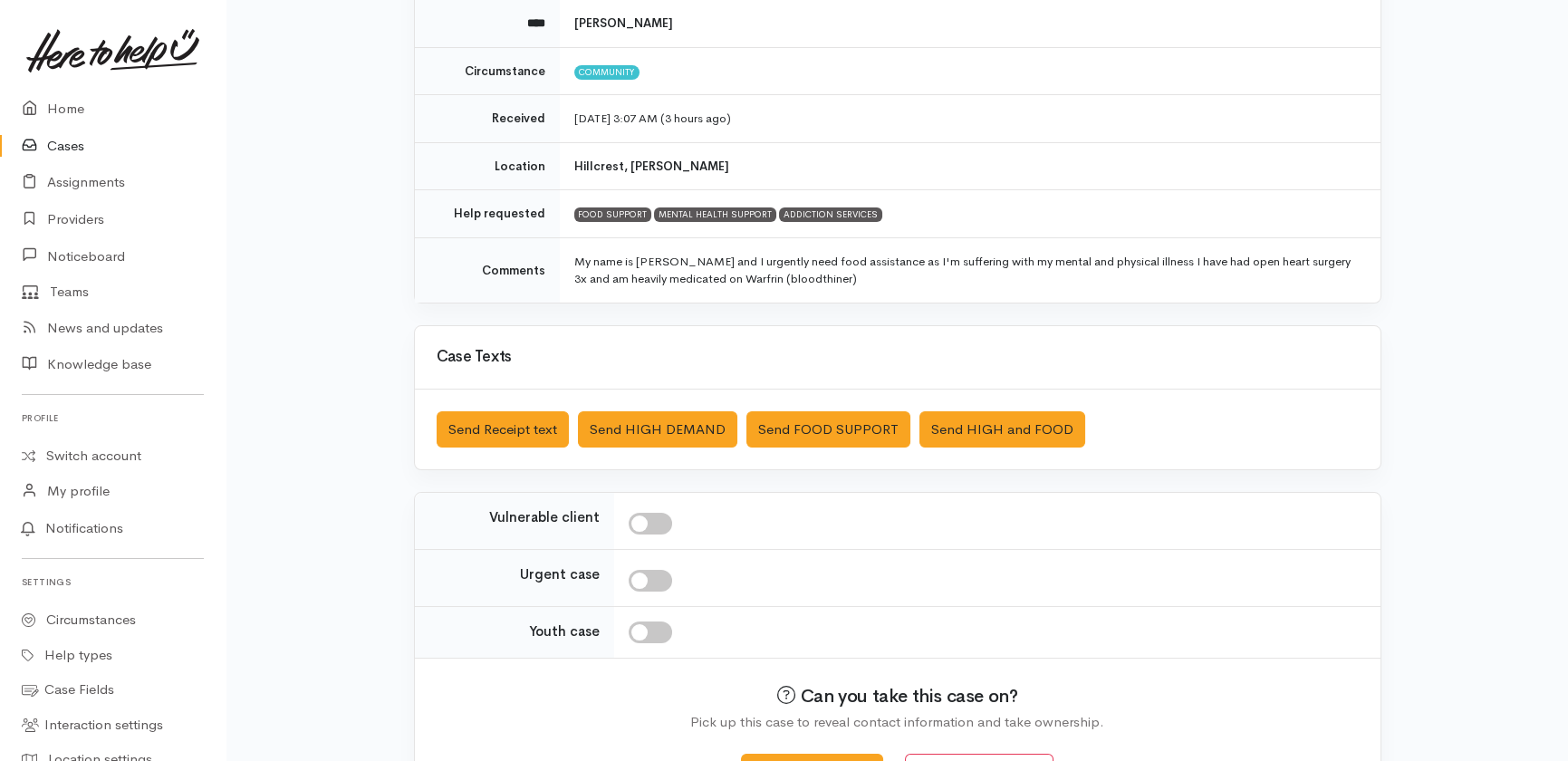
click at [653, 521] on input "checkbox" at bounding box center [650, 523] width 44 height 21
checkbox input "true"
click at [654, 582] on input "checkbox" at bounding box center [650, 580] width 44 height 21
checkbox input "true"
click at [795, 434] on button "Send FOOD SUPPORT" at bounding box center [828, 430] width 164 height 37
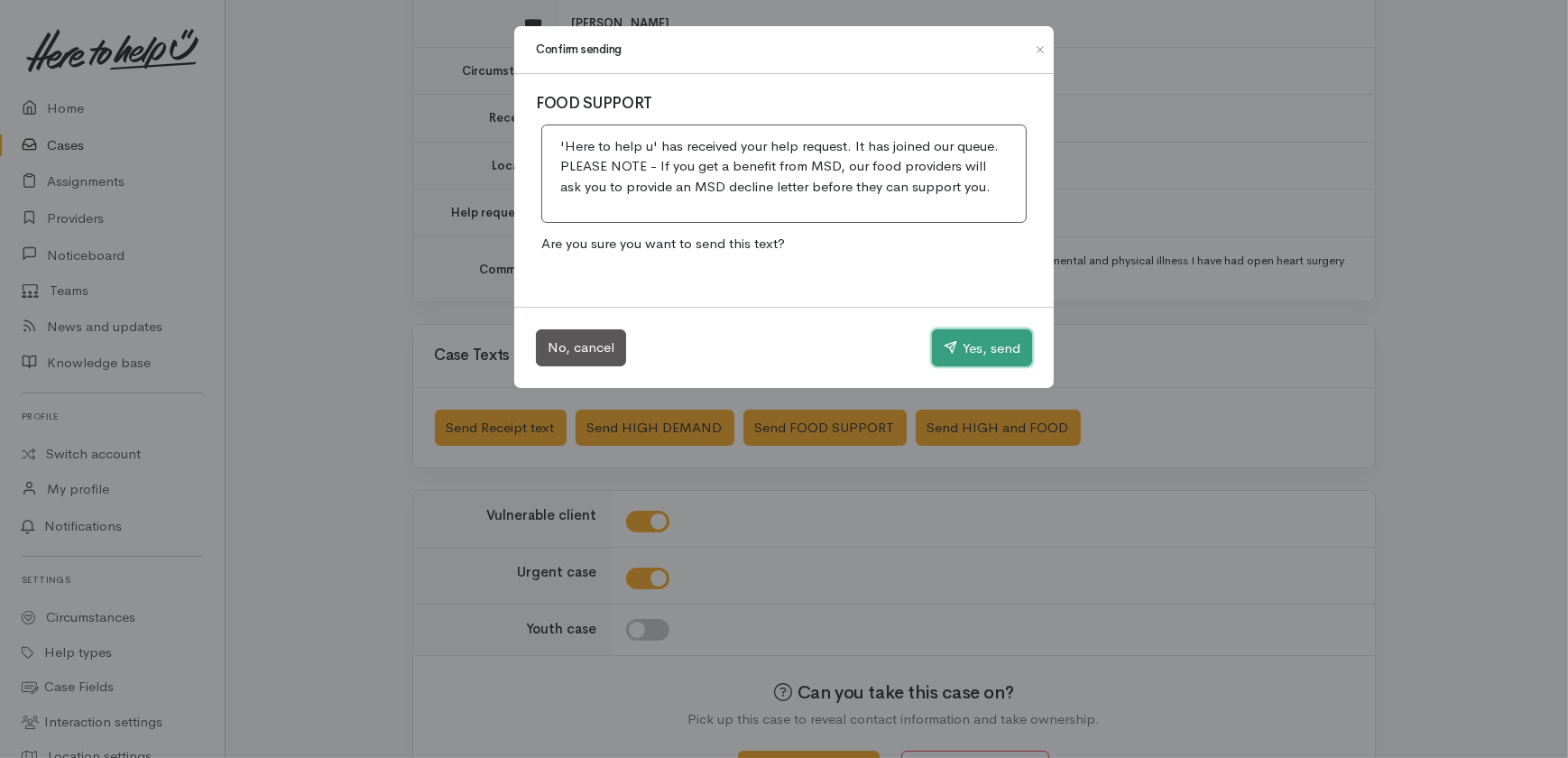
click at [974, 345] on button "Yes, send" at bounding box center [982, 348] width 100 height 38
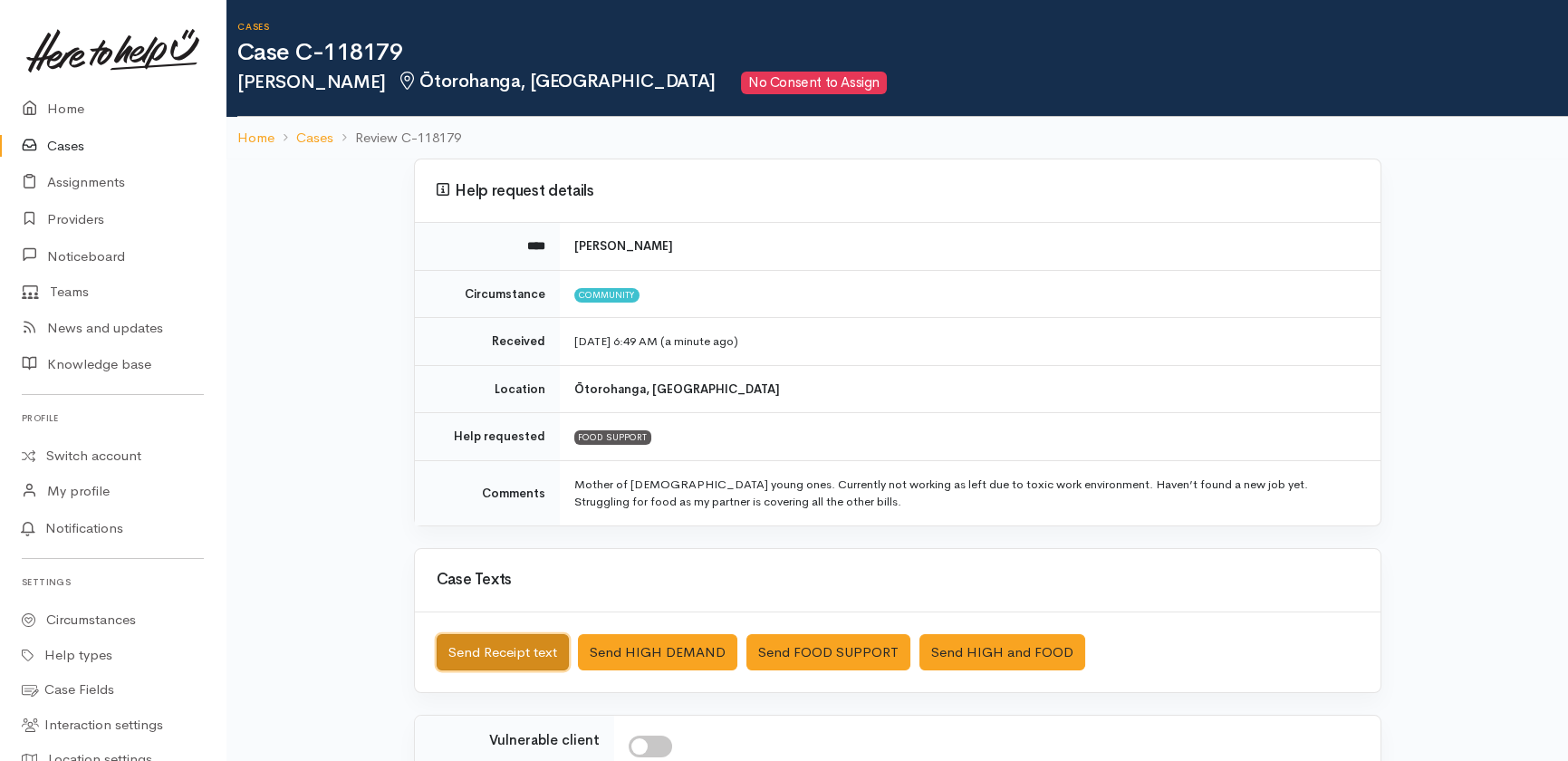
click at [514, 654] on button "Send Receipt text" at bounding box center [503, 653] width 132 height 37
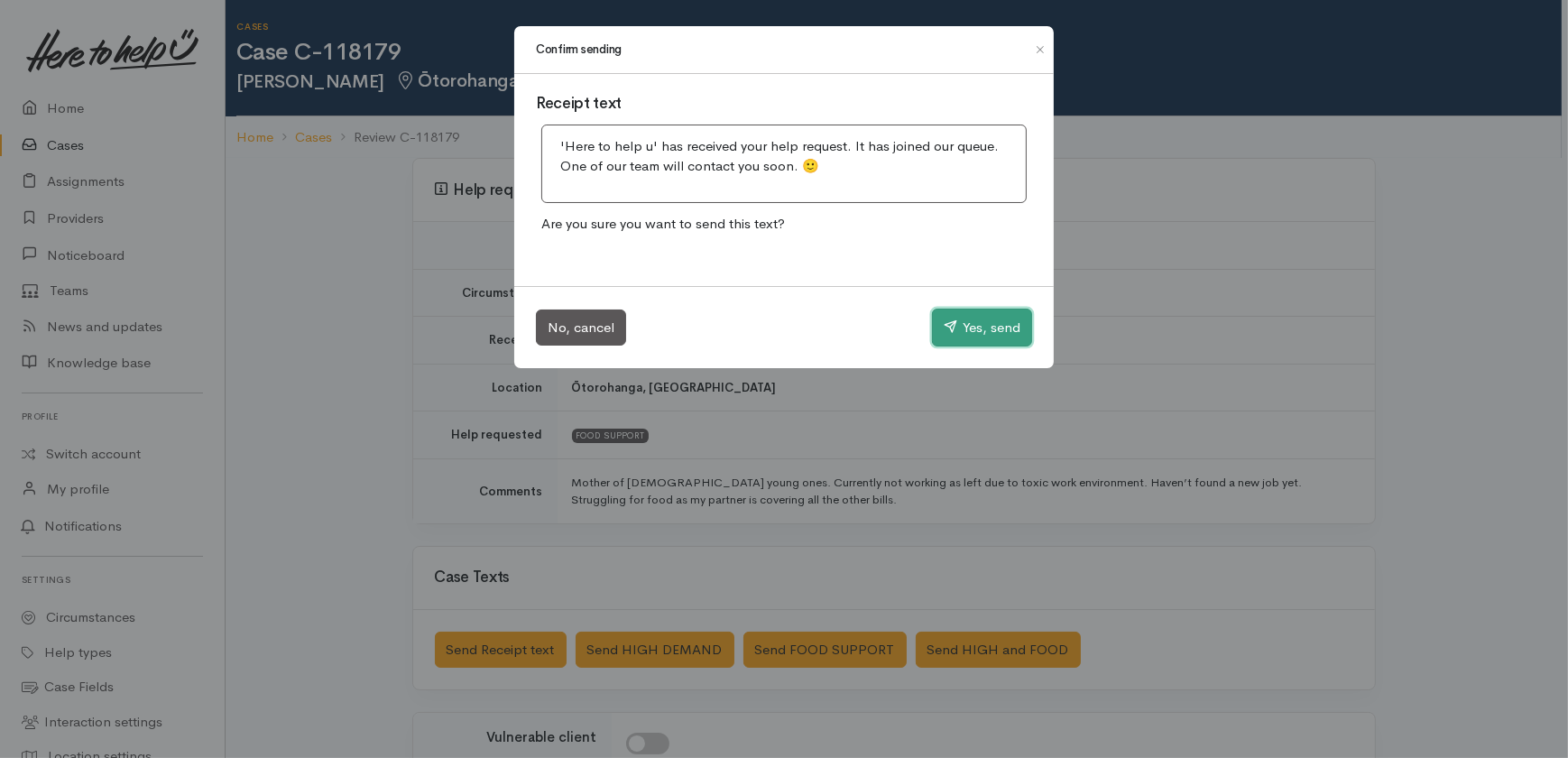
click at [988, 319] on button "Yes, send" at bounding box center [982, 327] width 100 height 38
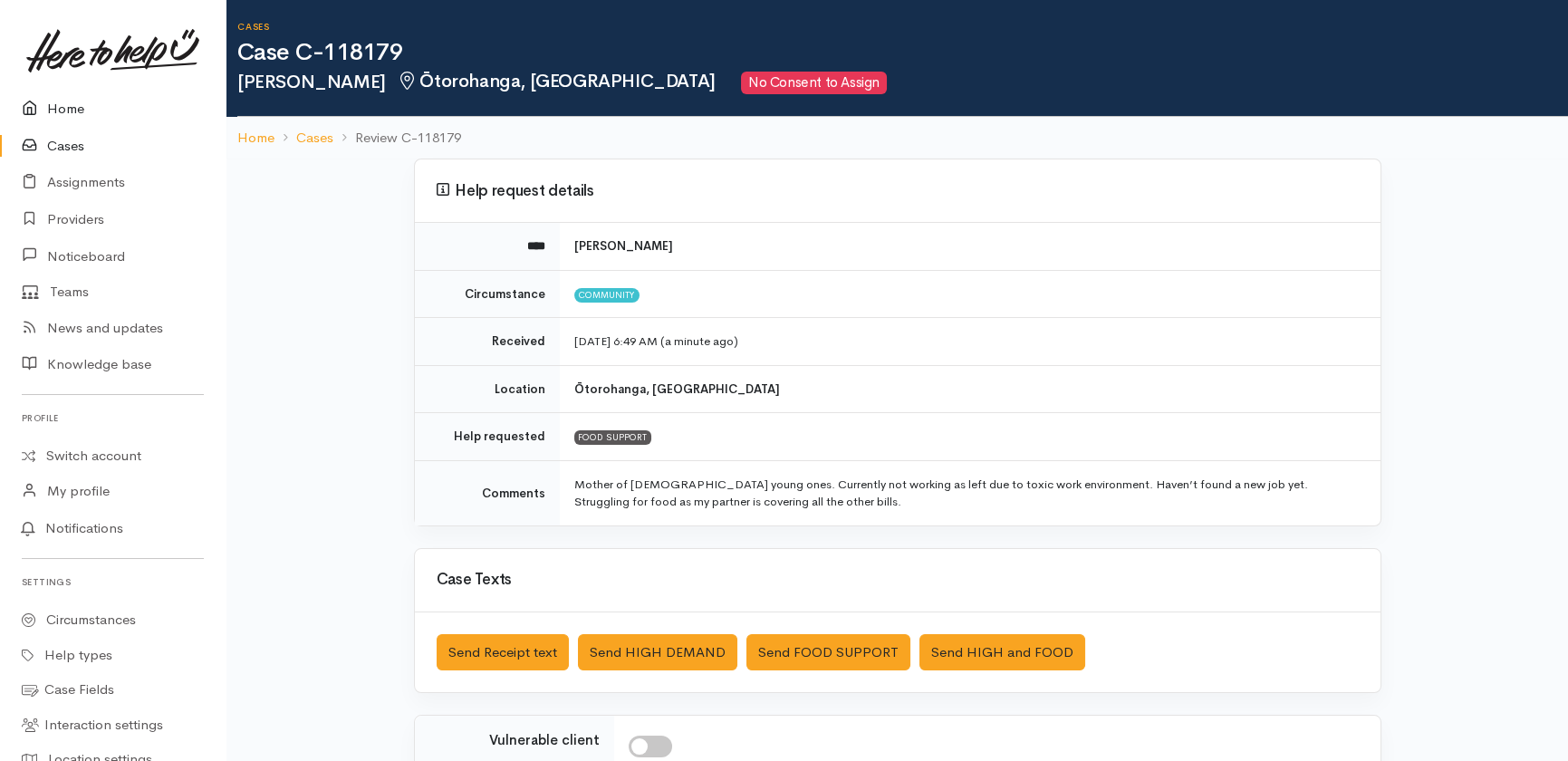
click at [66, 112] on link "Home" at bounding box center [113, 109] width 226 height 37
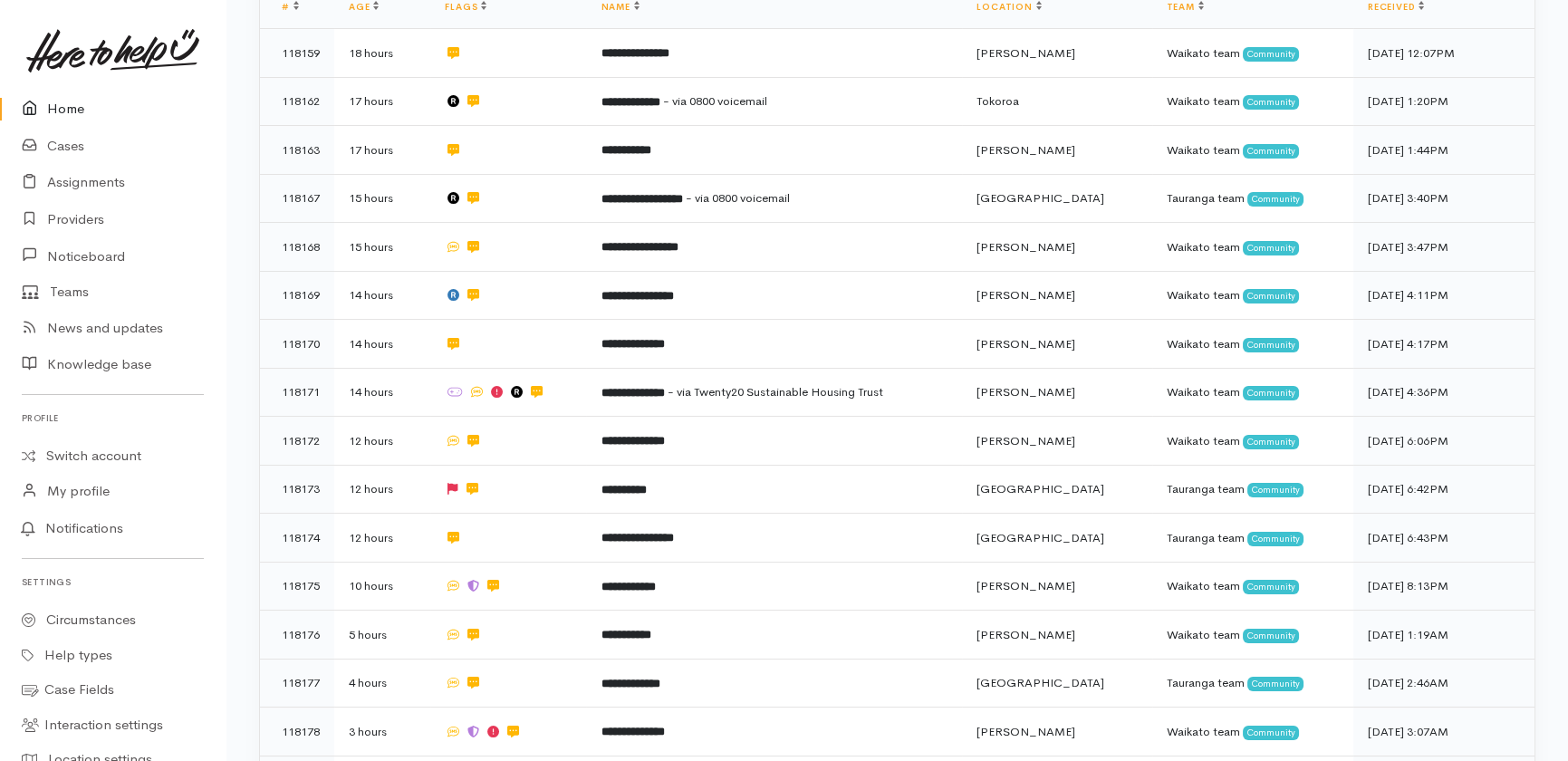
scroll to position [440, 0]
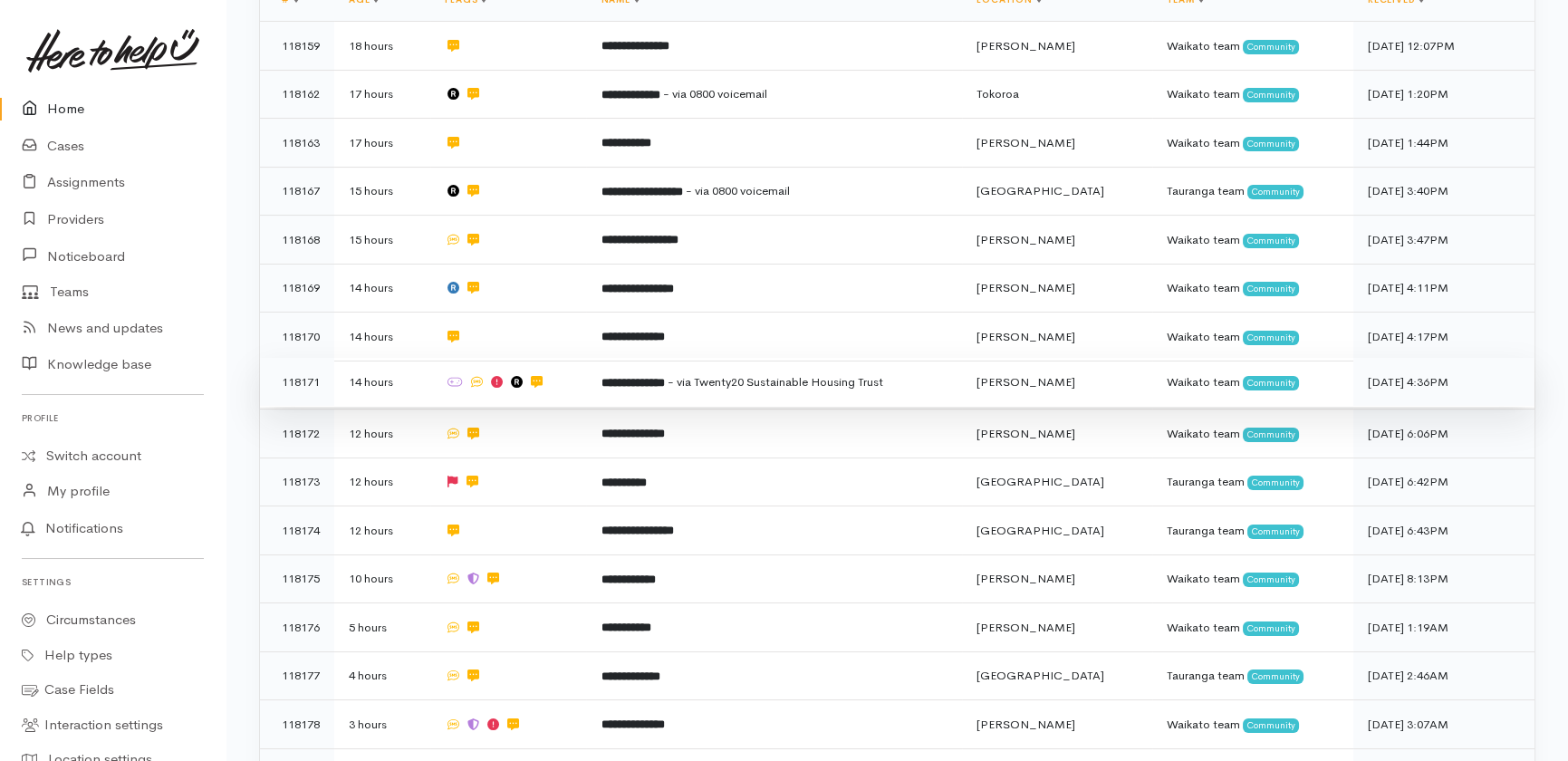
click at [882, 374] on span "- via Twenty20 Sustainable Housing Trust" at bounding box center [774, 381] width 216 height 16
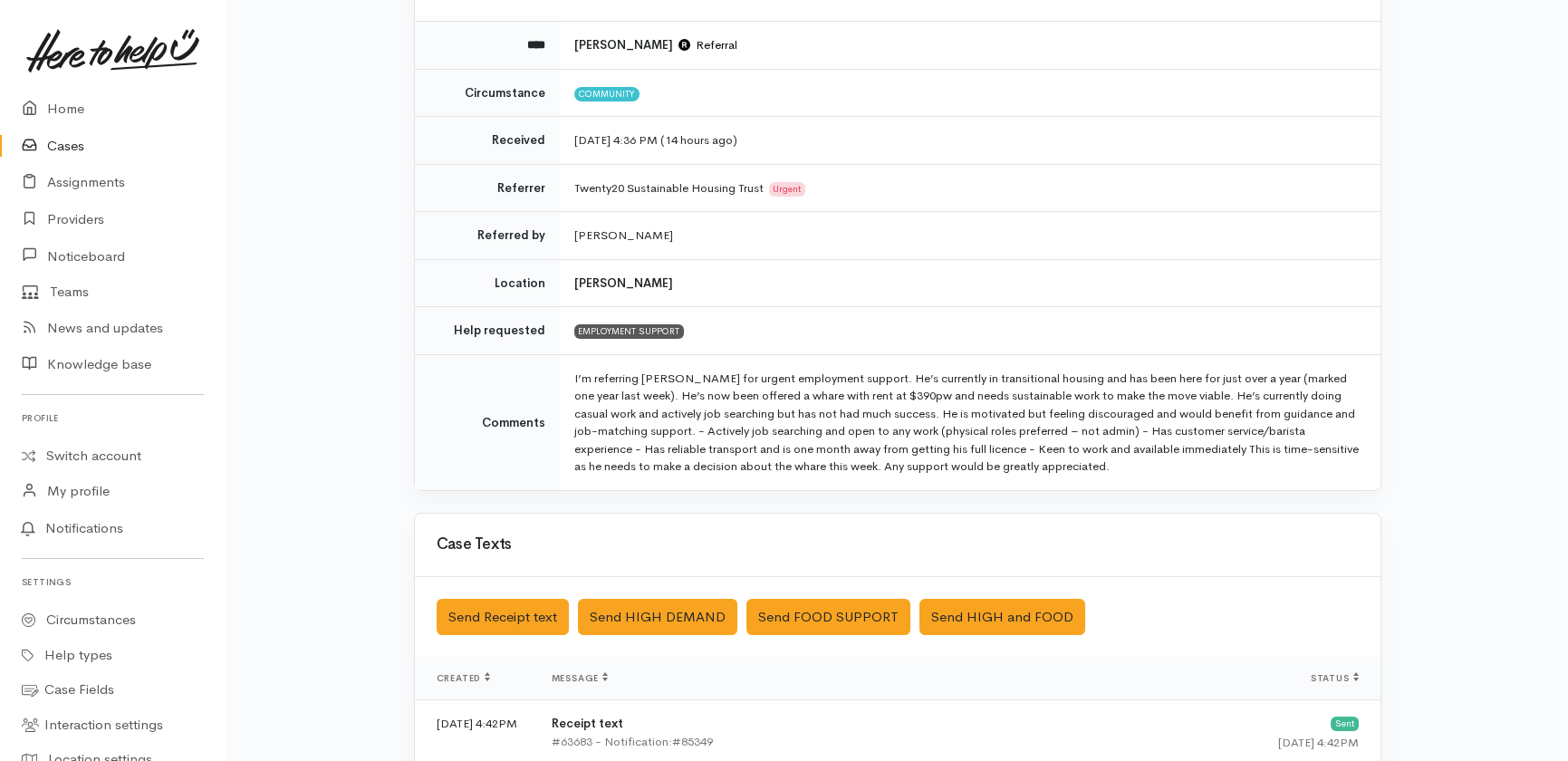
scroll to position [204, 0]
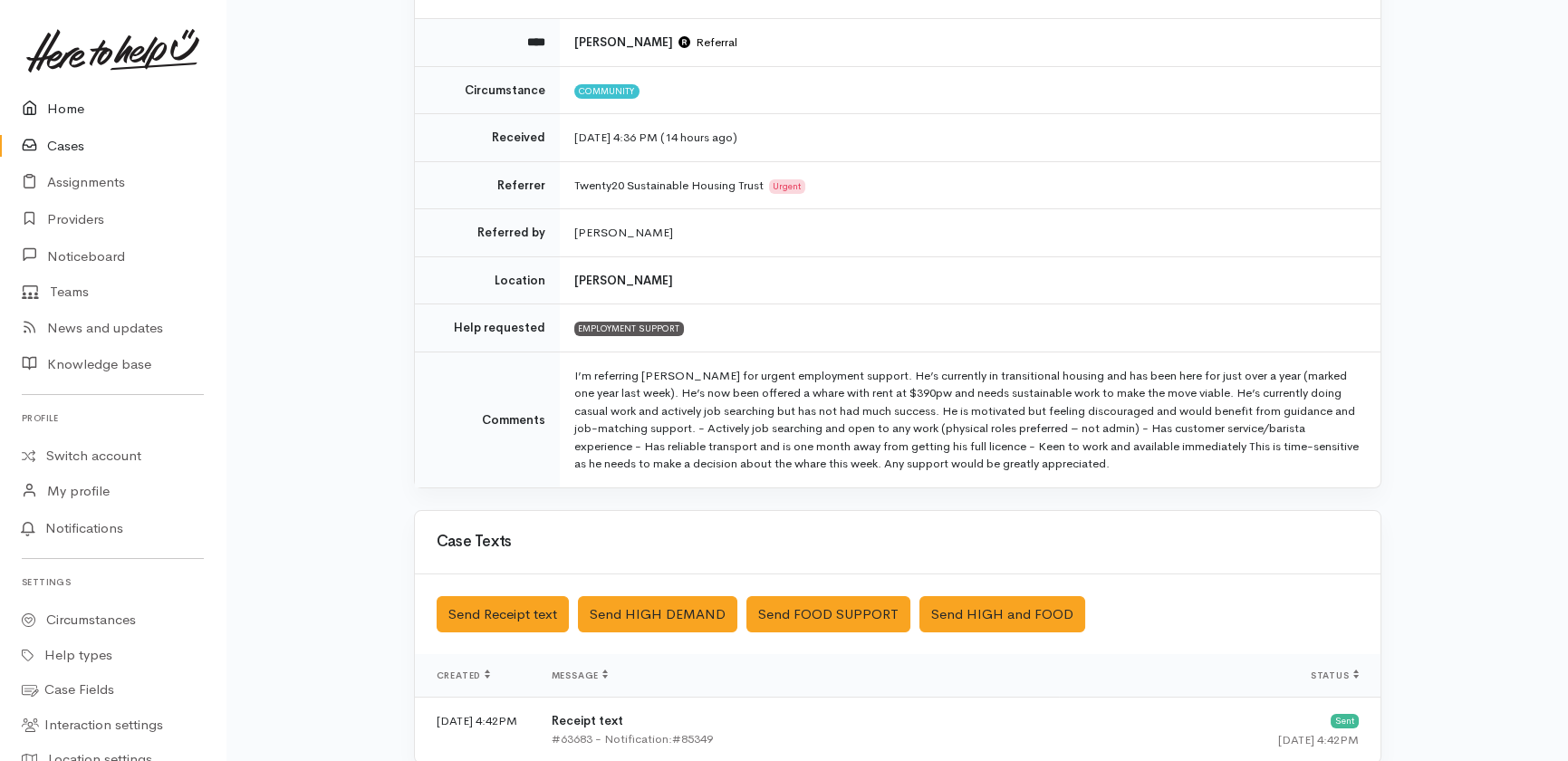
click at [75, 106] on link "Home" at bounding box center [113, 109] width 226 height 37
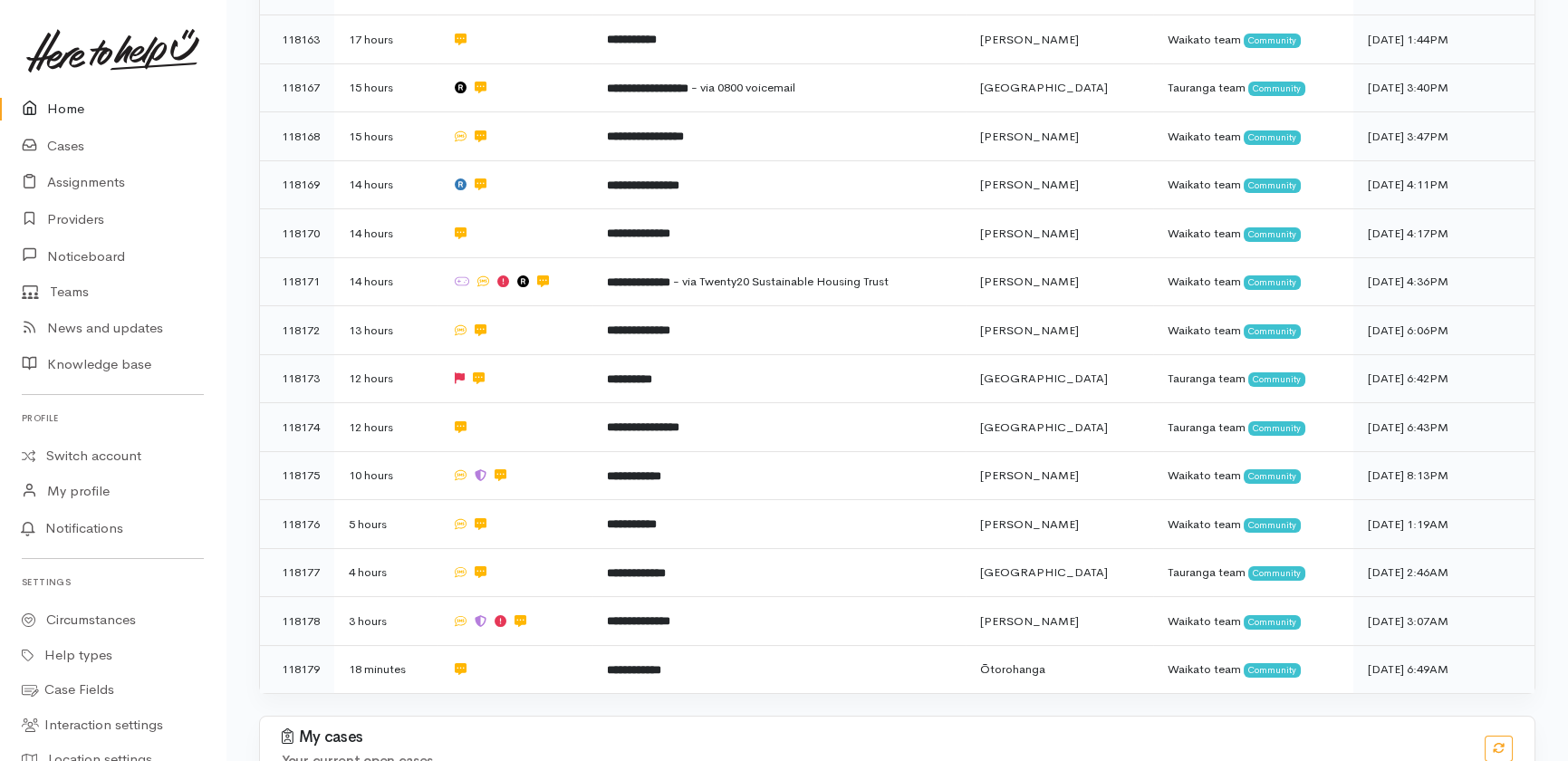
scroll to position [614, 0]
